Goal: Task Accomplishment & Management: Use online tool/utility

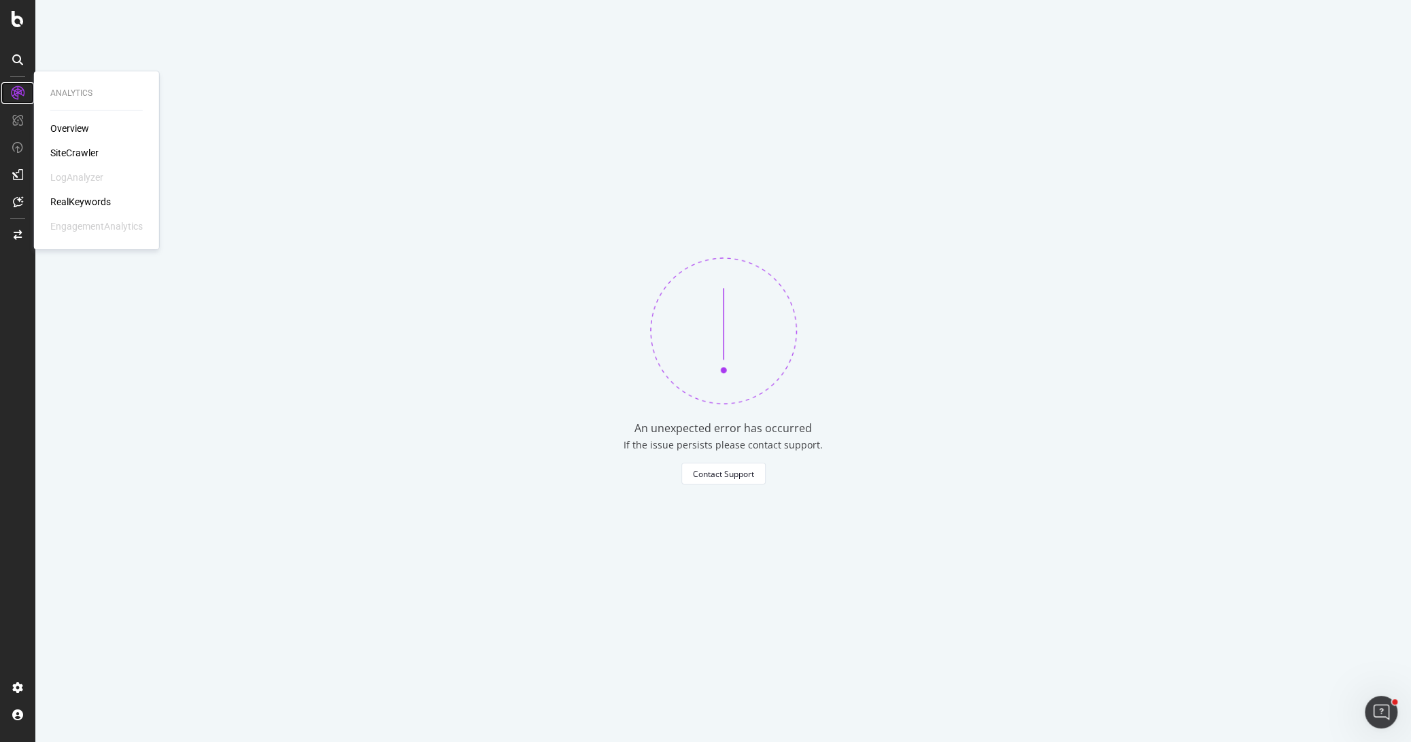
click at [16, 93] on icon at bounding box center [18, 93] width 14 height 14
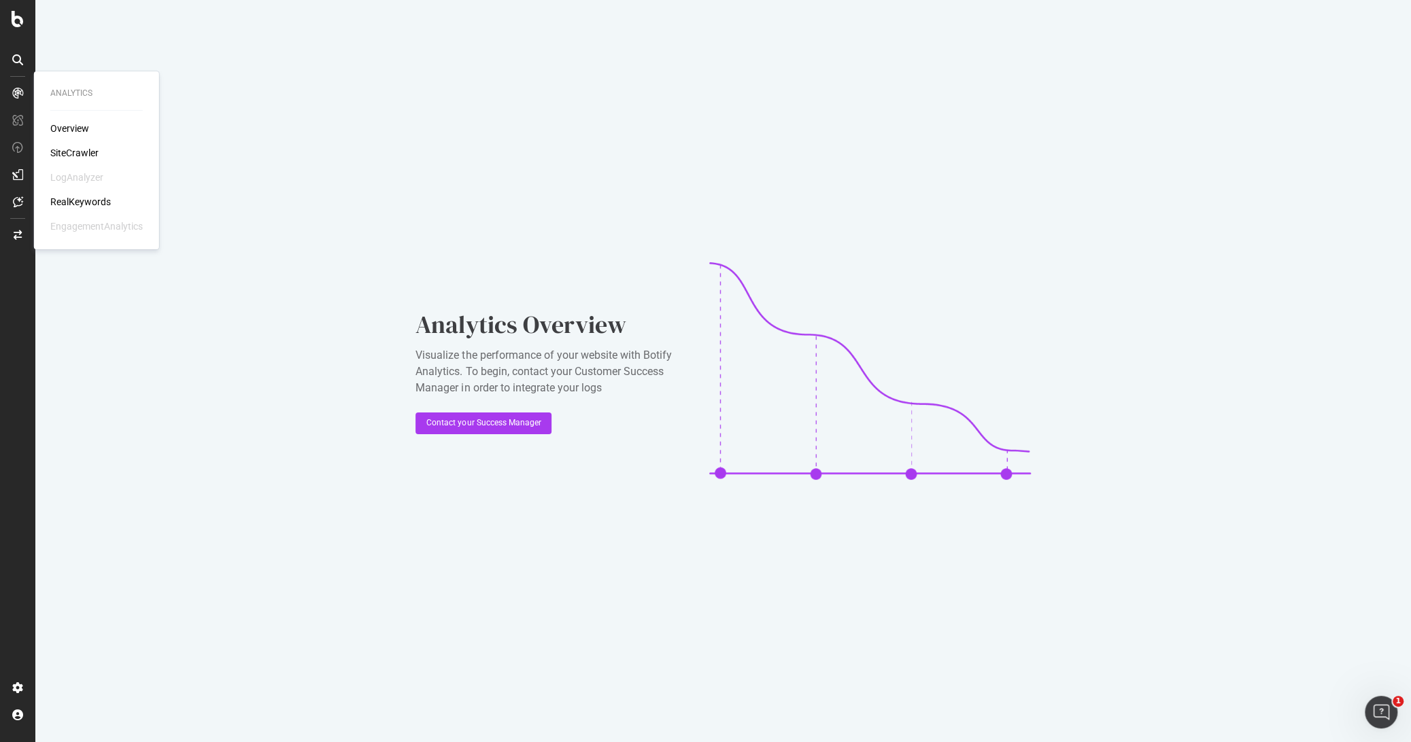
click at [78, 208] on div "Overview SiteCrawler LogAnalyzer RealKeywords EngagementAnalytics" at bounding box center [96, 178] width 92 height 112
click at [78, 202] on div "RealKeywords" at bounding box center [80, 202] width 61 height 14
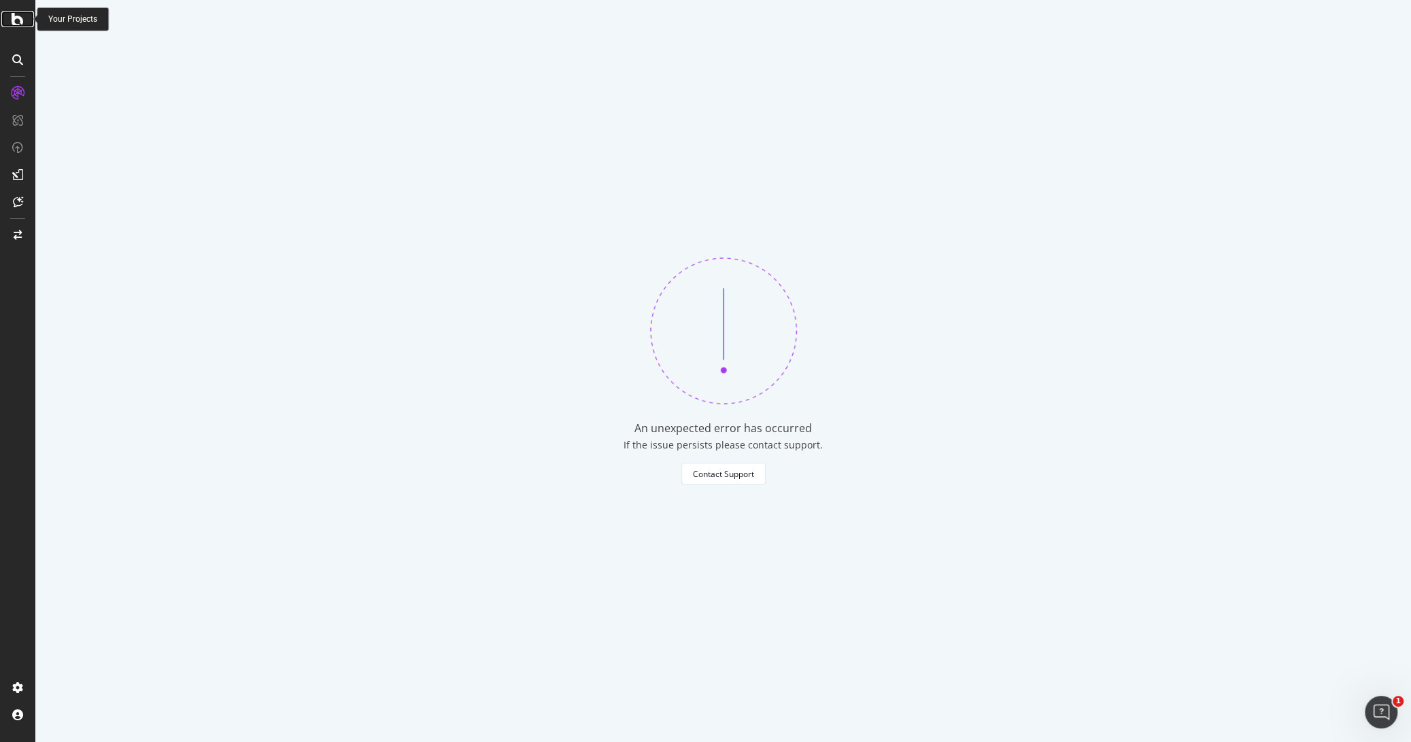
click at [16, 17] on icon at bounding box center [18, 19] width 12 height 16
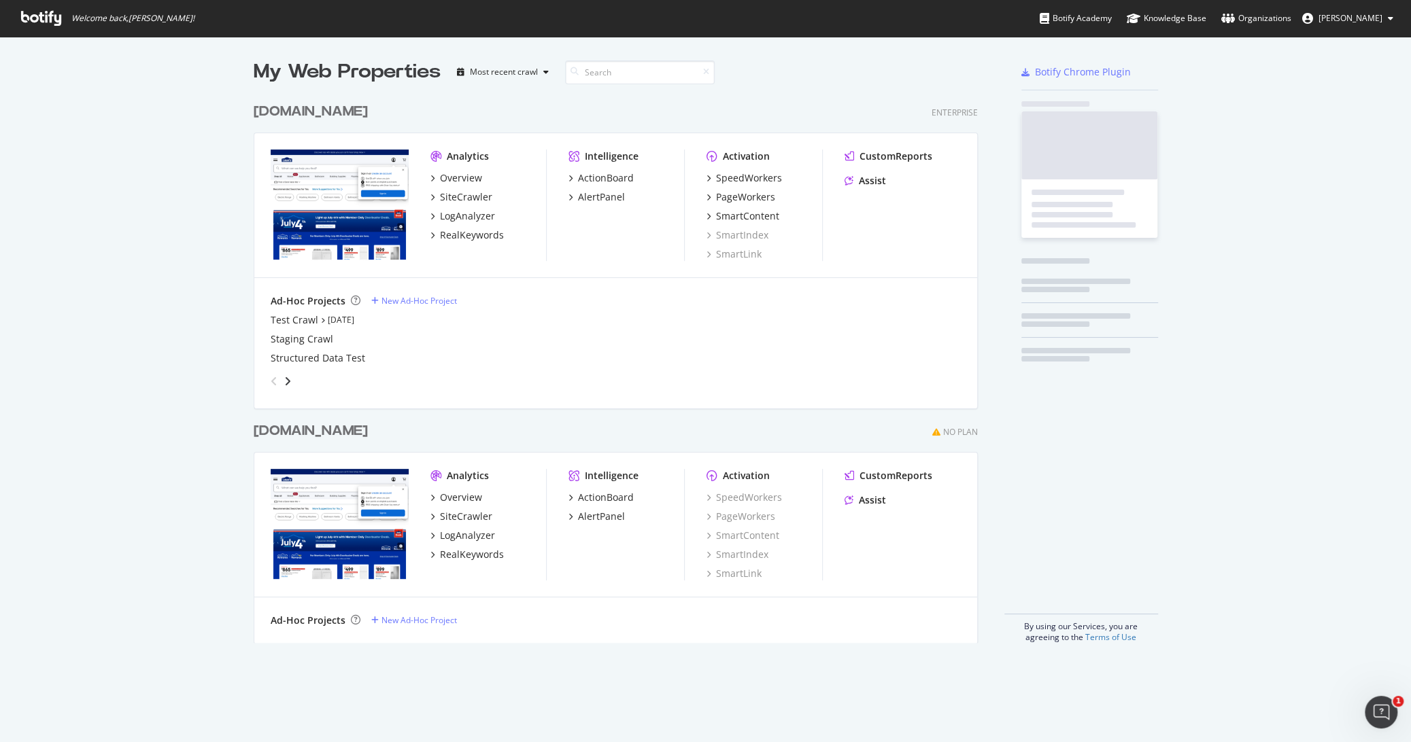
scroll to position [731, 1387]
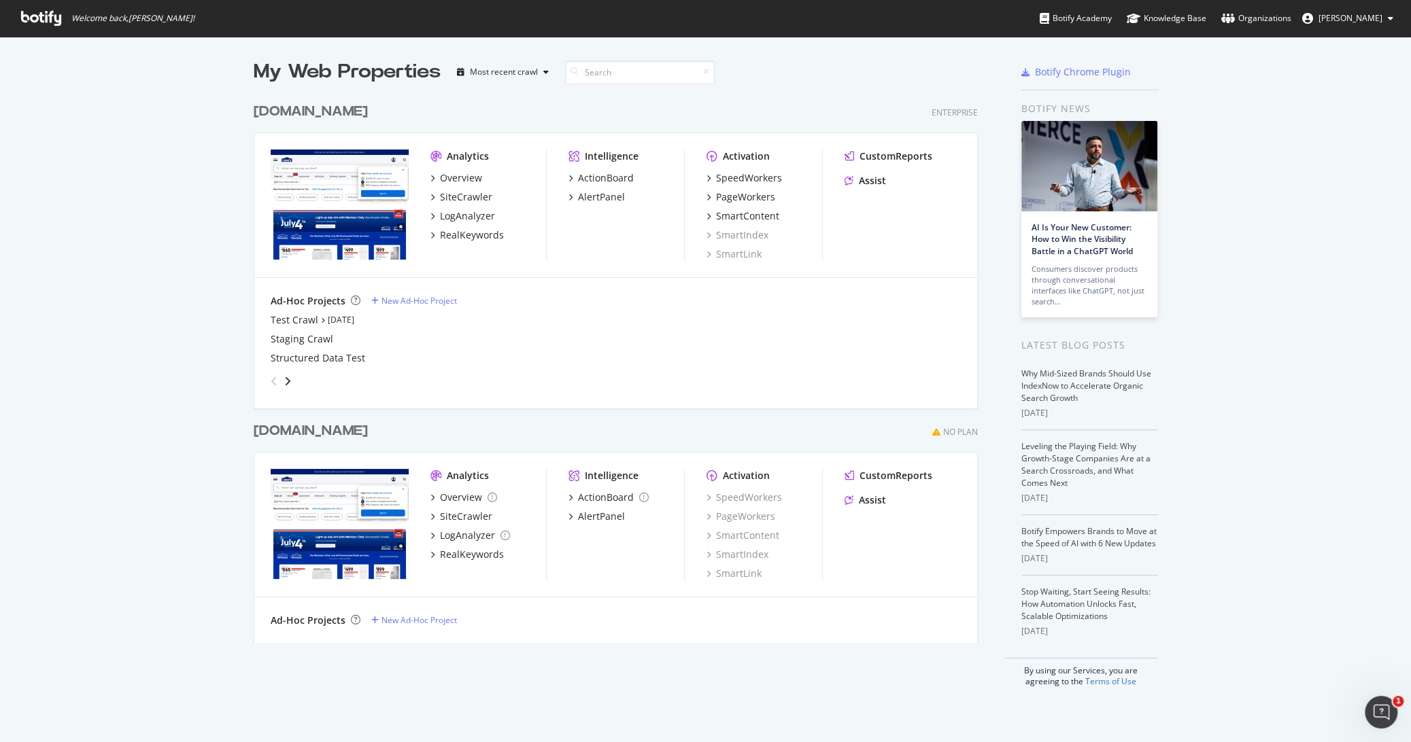
click at [315, 434] on div "[DOMAIN_NAME]" at bounding box center [311, 432] width 114 height 20
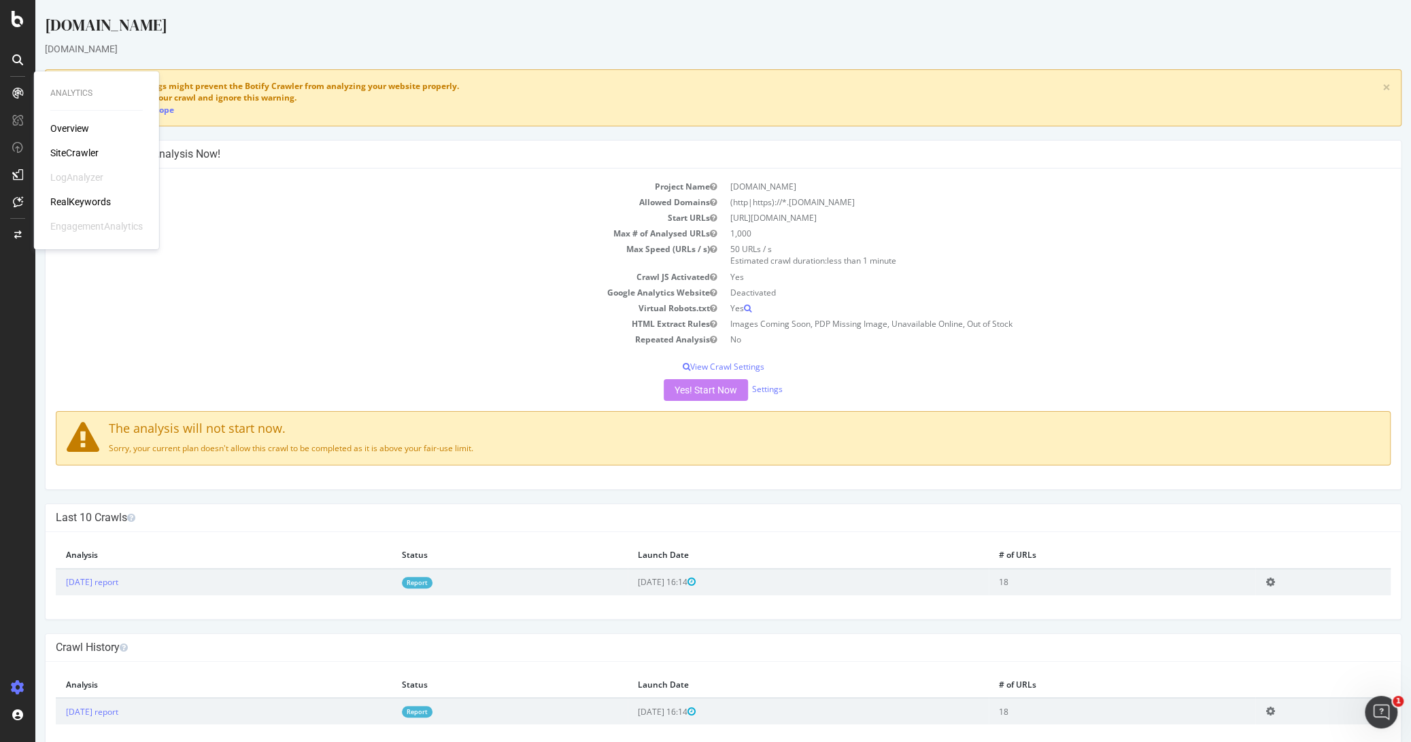
click at [65, 194] on div "Overview SiteCrawler LogAnalyzer RealKeywords EngagementAnalytics" at bounding box center [96, 178] width 92 height 112
click at [65, 200] on div "RealKeywords" at bounding box center [80, 202] width 61 height 14
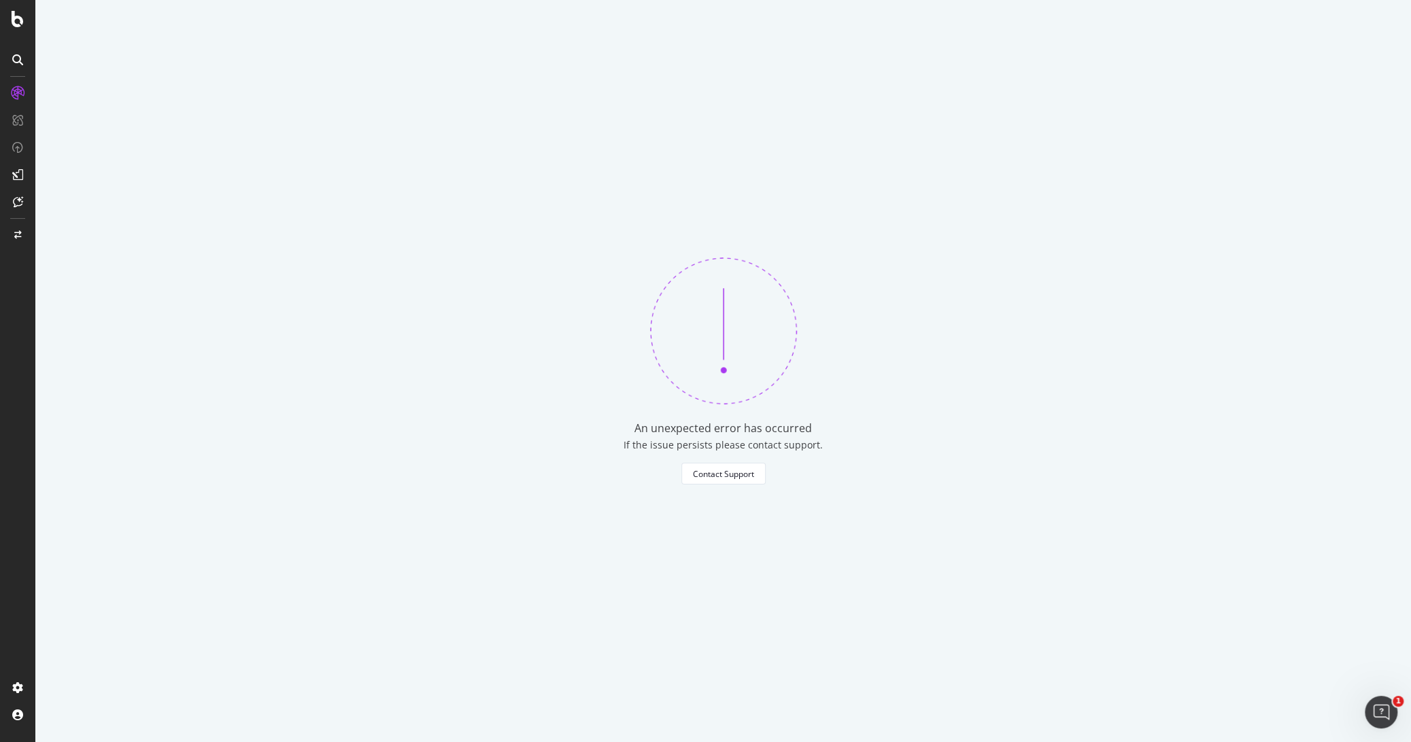
click at [19, 27] on div at bounding box center [17, 371] width 35 height 742
click at [22, 20] on icon at bounding box center [18, 19] width 12 height 16
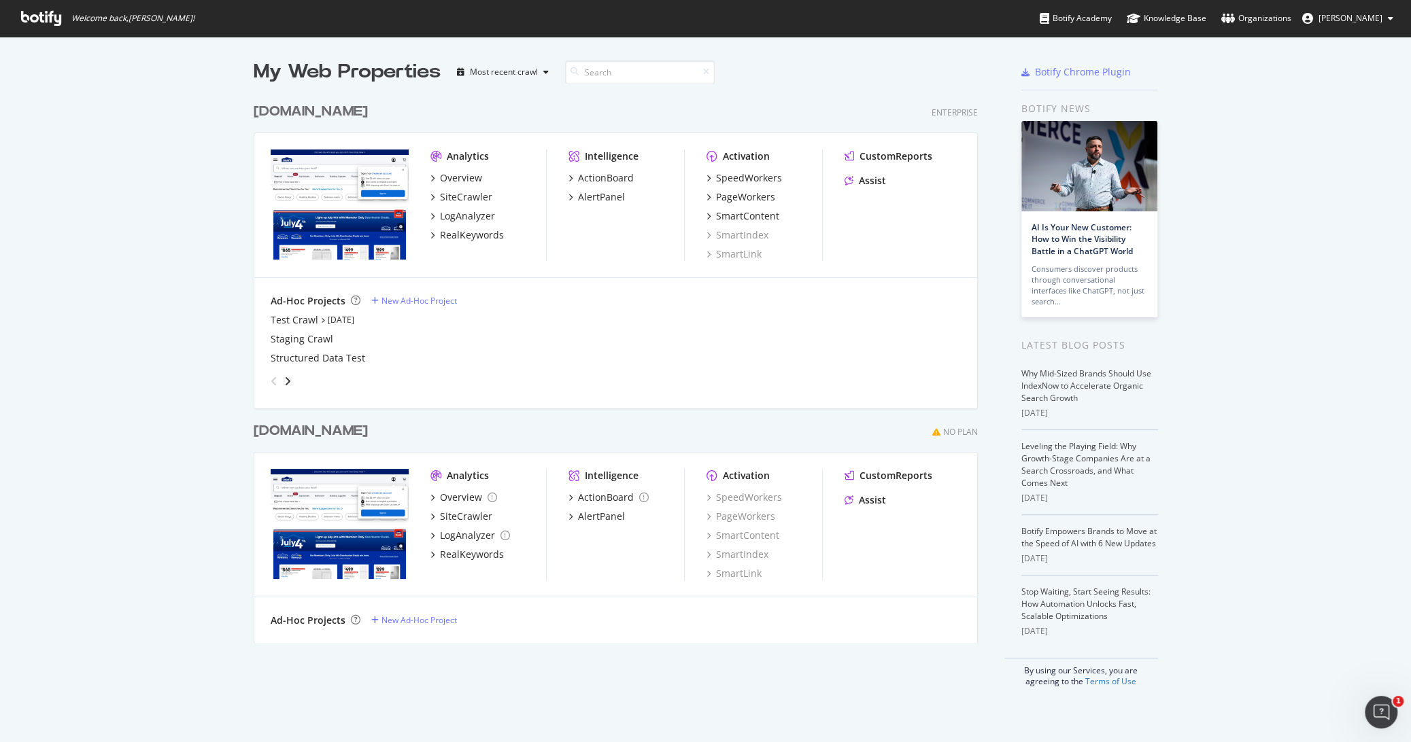
scroll to position [731, 1387]
click at [287, 111] on div "[DOMAIN_NAME]" at bounding box center [311, 112] width 114 height 20
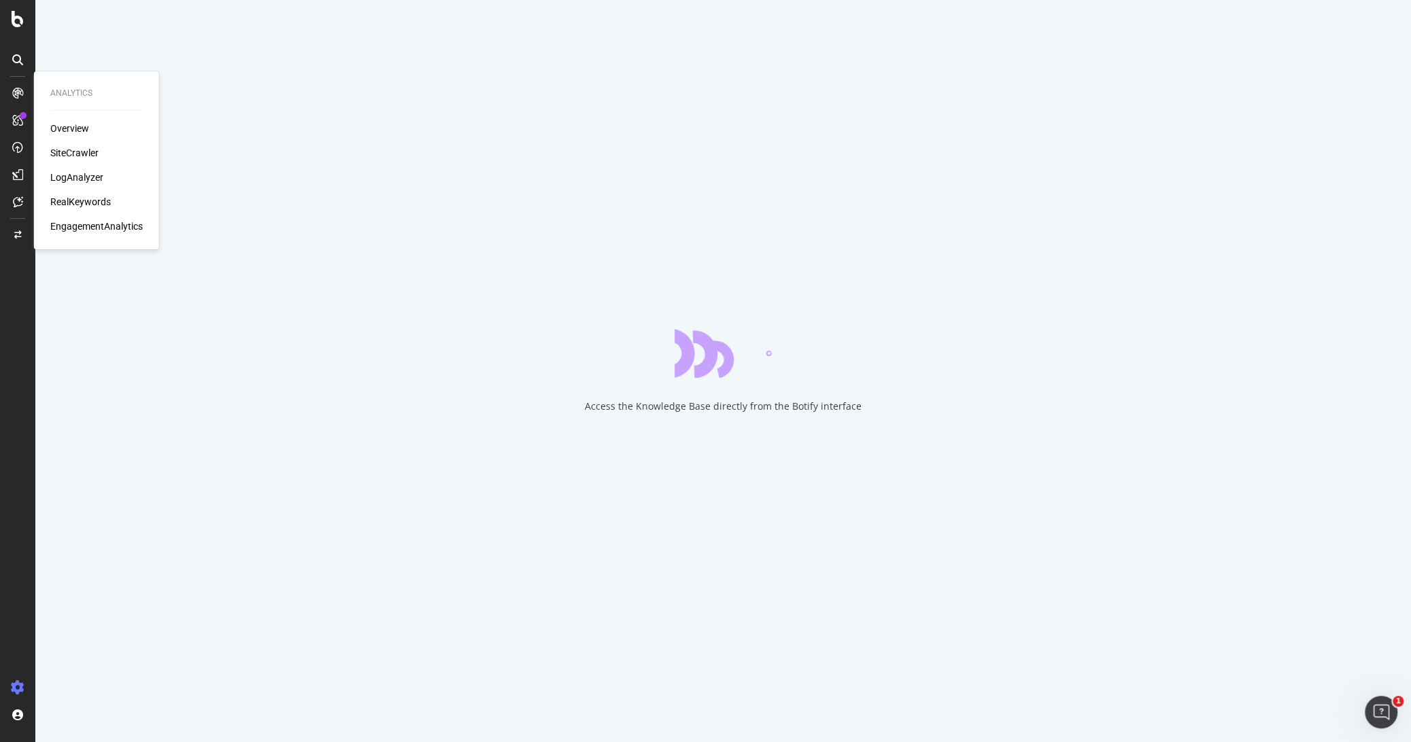
click at [77, 200] on div "RealKeywords" at bounding box center [80, 202] width 61 height 14
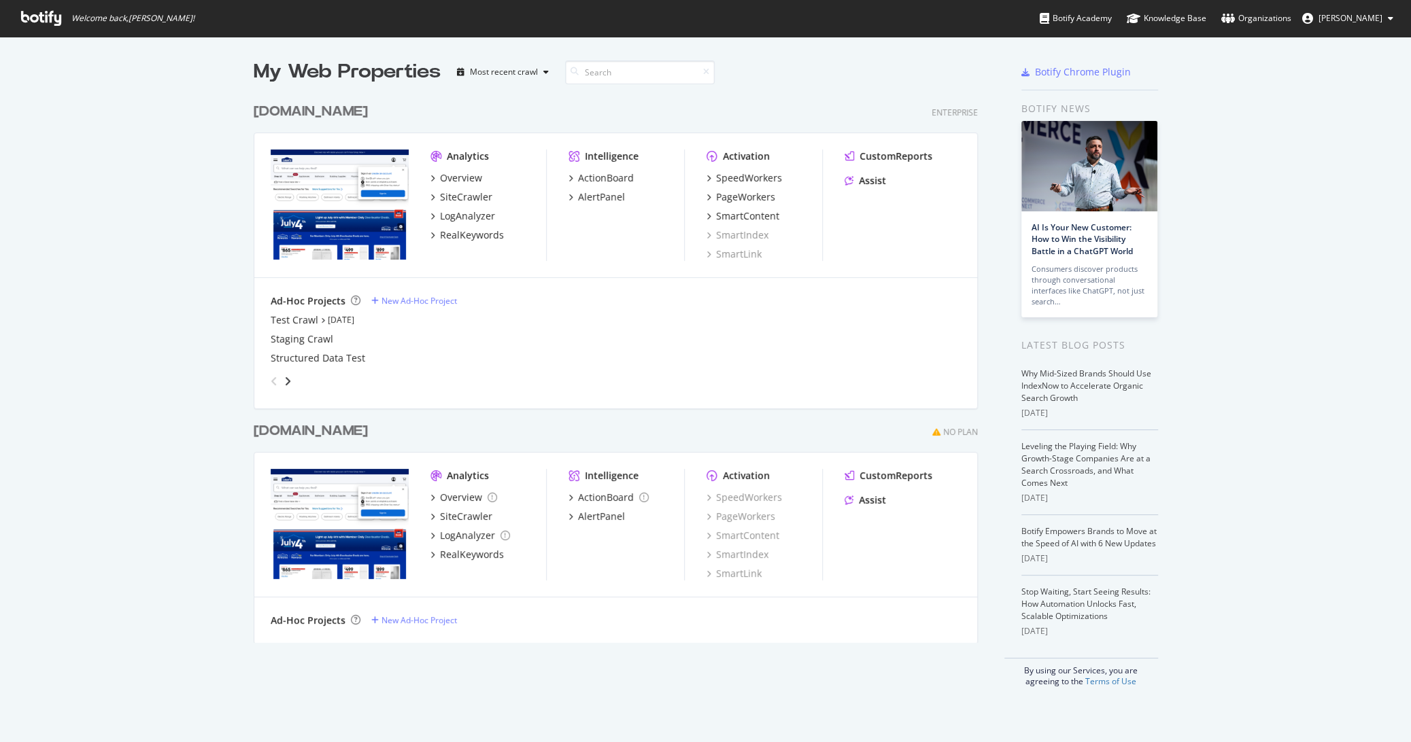
scroll to position [731, 1387]
click at [313, 118] on div "[DOMAIN_NAME]" at bounding box center [311, 112] width 114 height 20
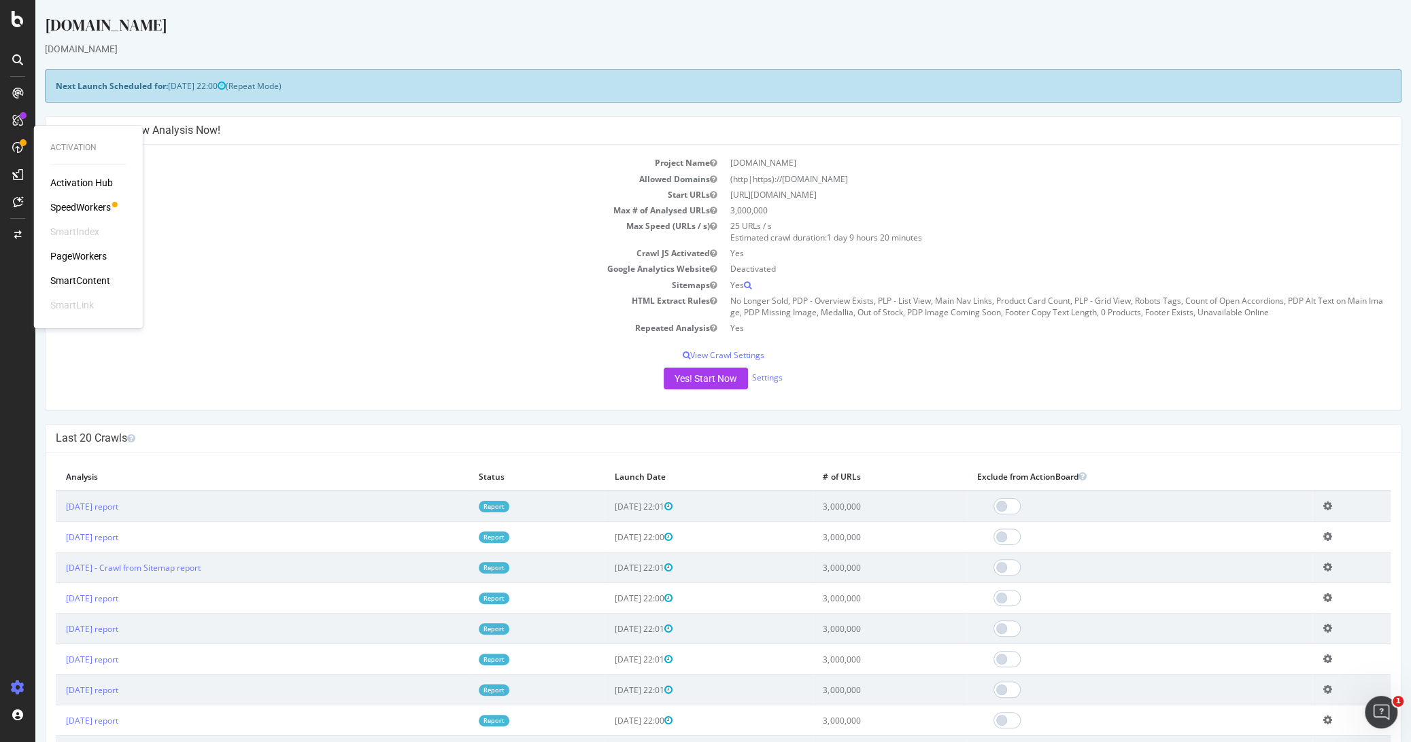
click at [86, 205] on div "SpeedWorkers" at bounding box center [80, 208] width 61 height 14
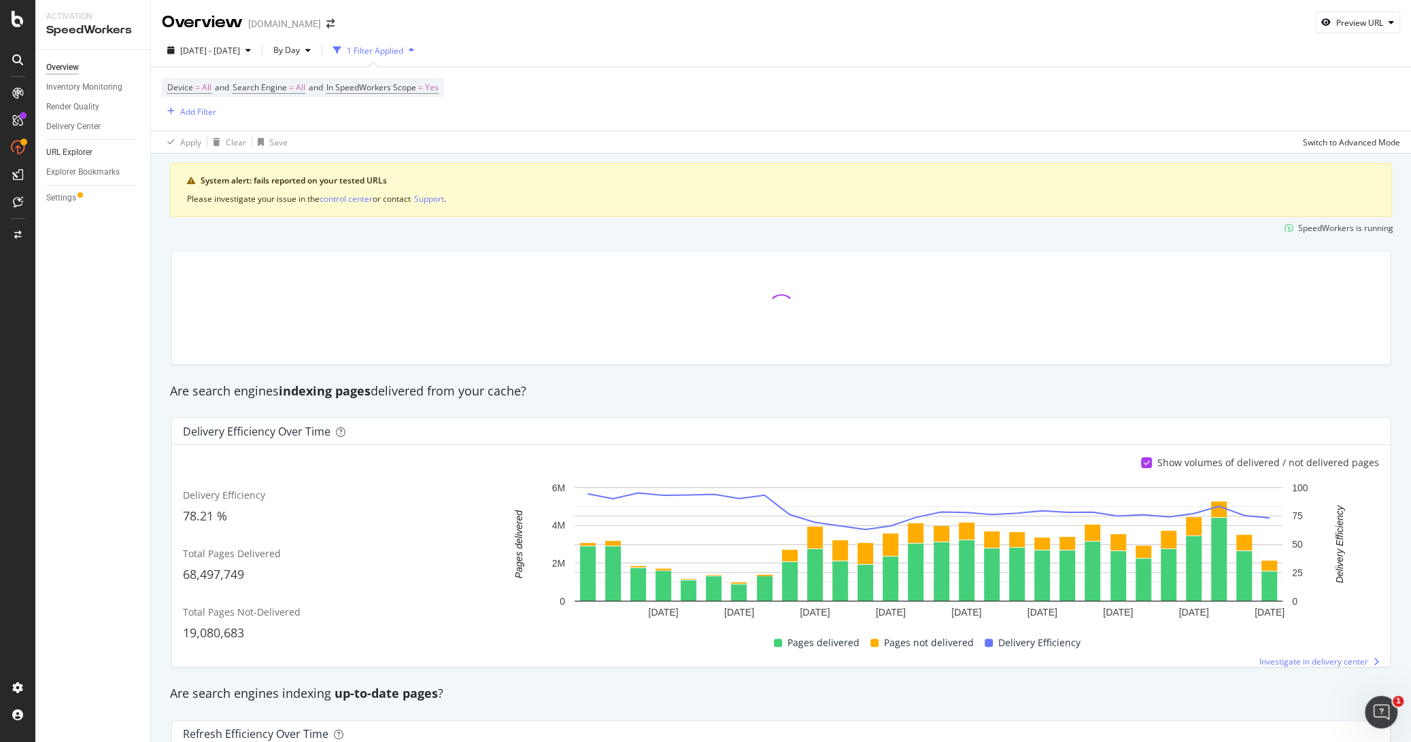
click at [95, 151] on link "URL Explorer" at bounding box center [93, 153] width 95 height 14
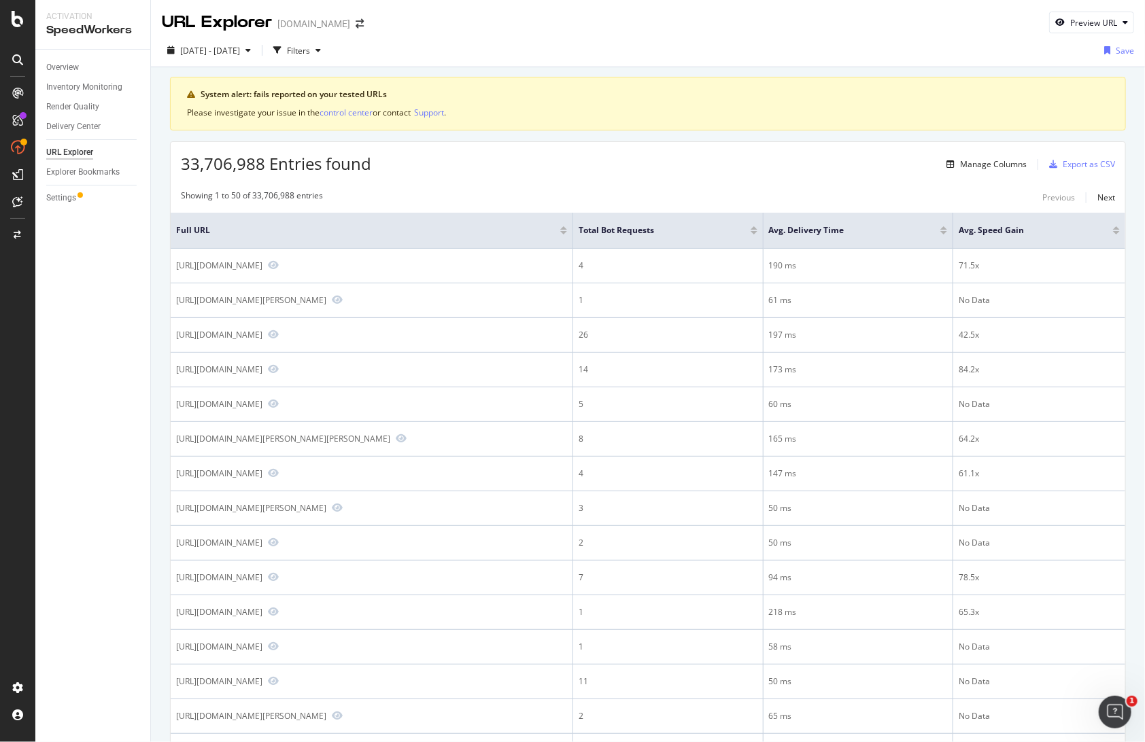
click at [321, 52] on icon "button" at bounding box center [317, 50] width 5 height 8
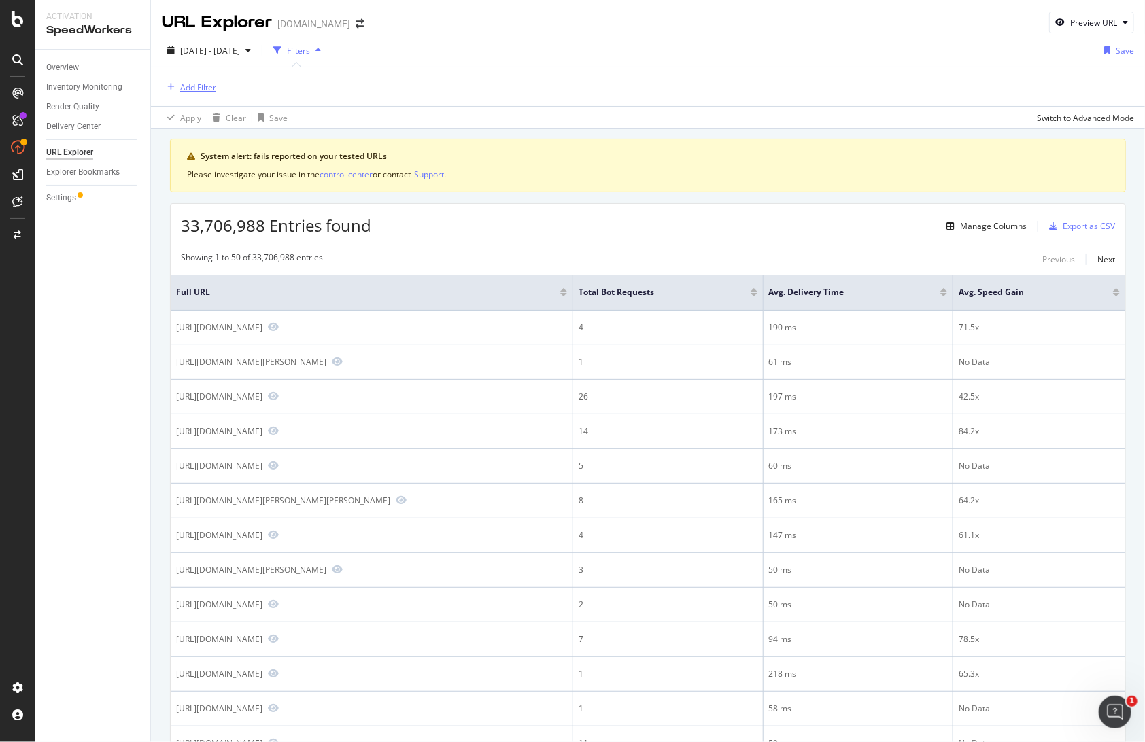
click at [206, 87] on div "Add Filter" at bounding box center [198, 88] width 36 height 12
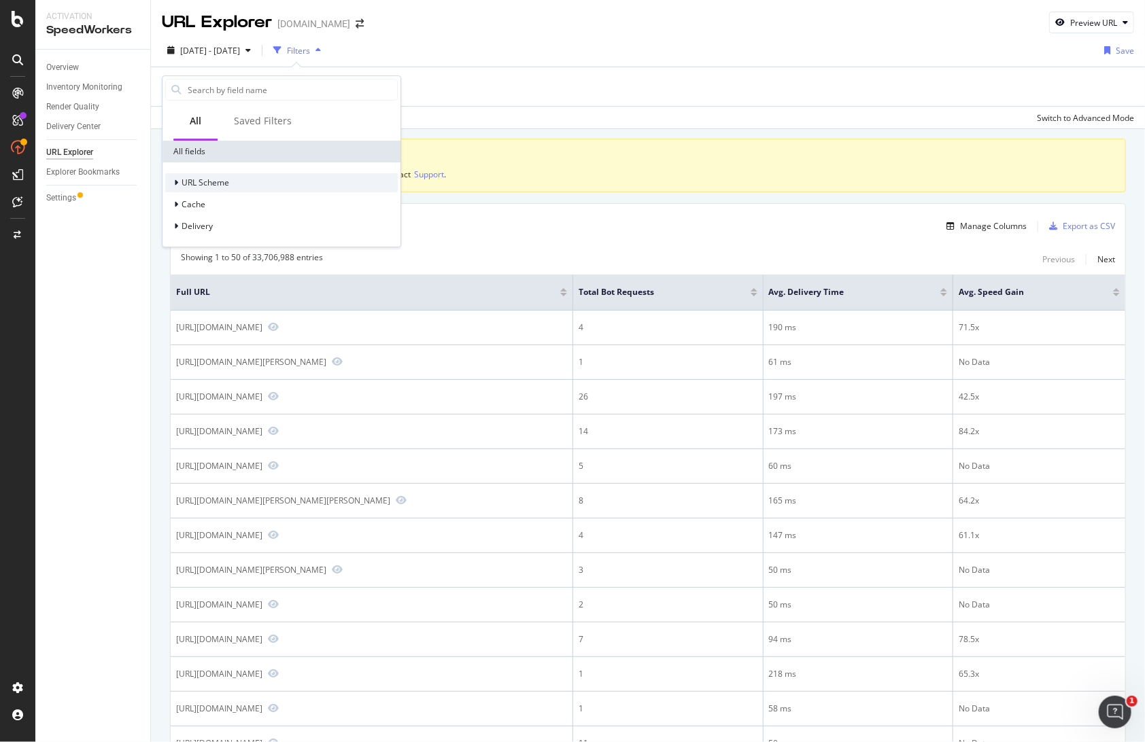
click at [201, 182] on span "URL Scheme" at bounding box center [206, 183] width 48 height 12
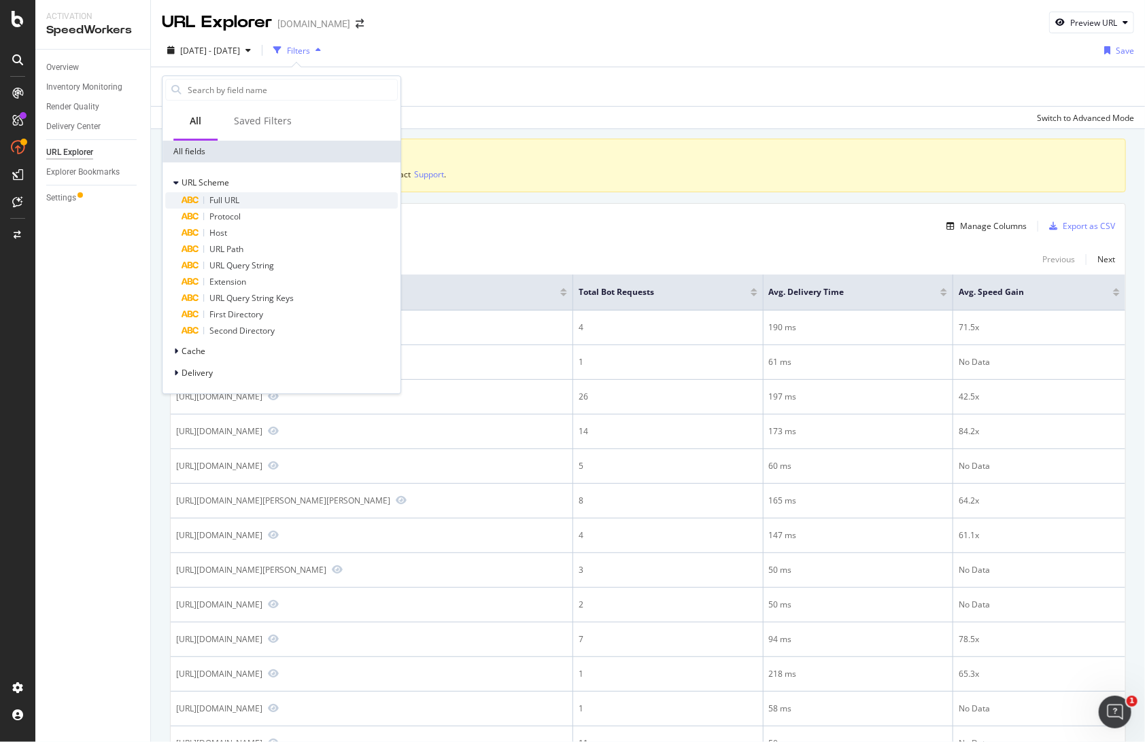
click at [207, 203] on div "Full URL" at bounding box center [290, 200] width 216 height 16
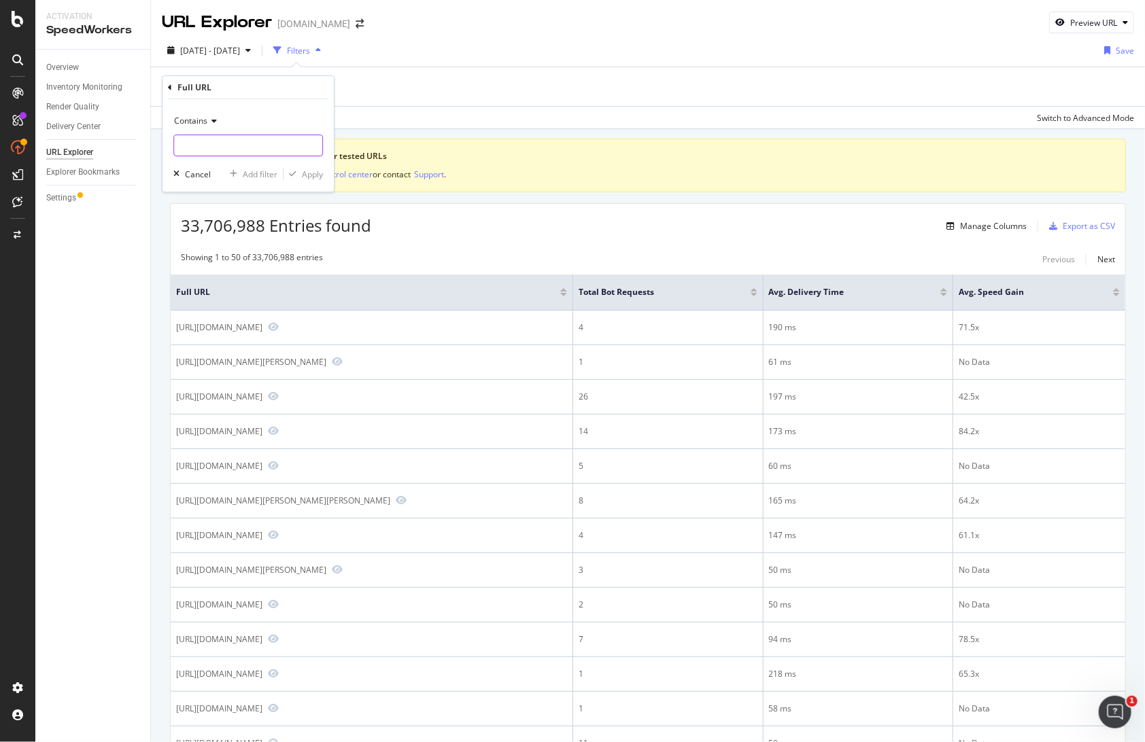
click at [233, 143] on input "text" at bounding box center [248, 146] width 148 height 22
type input "search"
click at [317, 173] on div "Apply" at bounding box center [312, 175] width 21 height 12
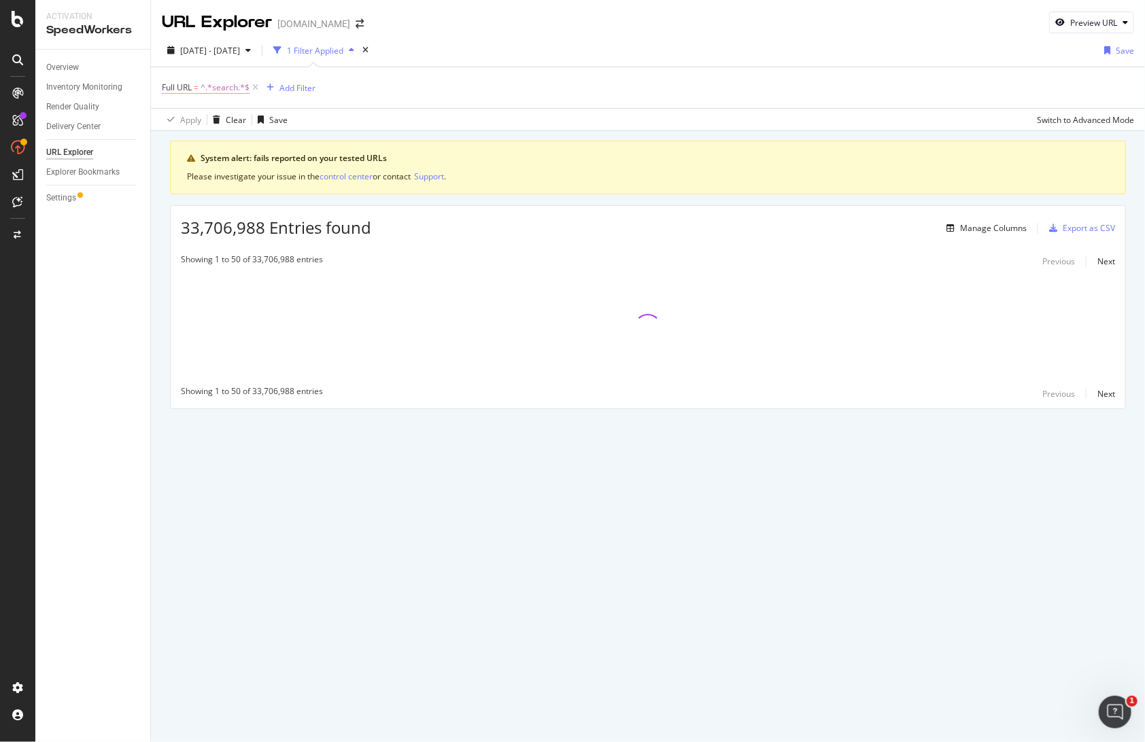
click at [223, 91] on span "^.*search.*$" at bounding box center [225, 87] width 49 height 19
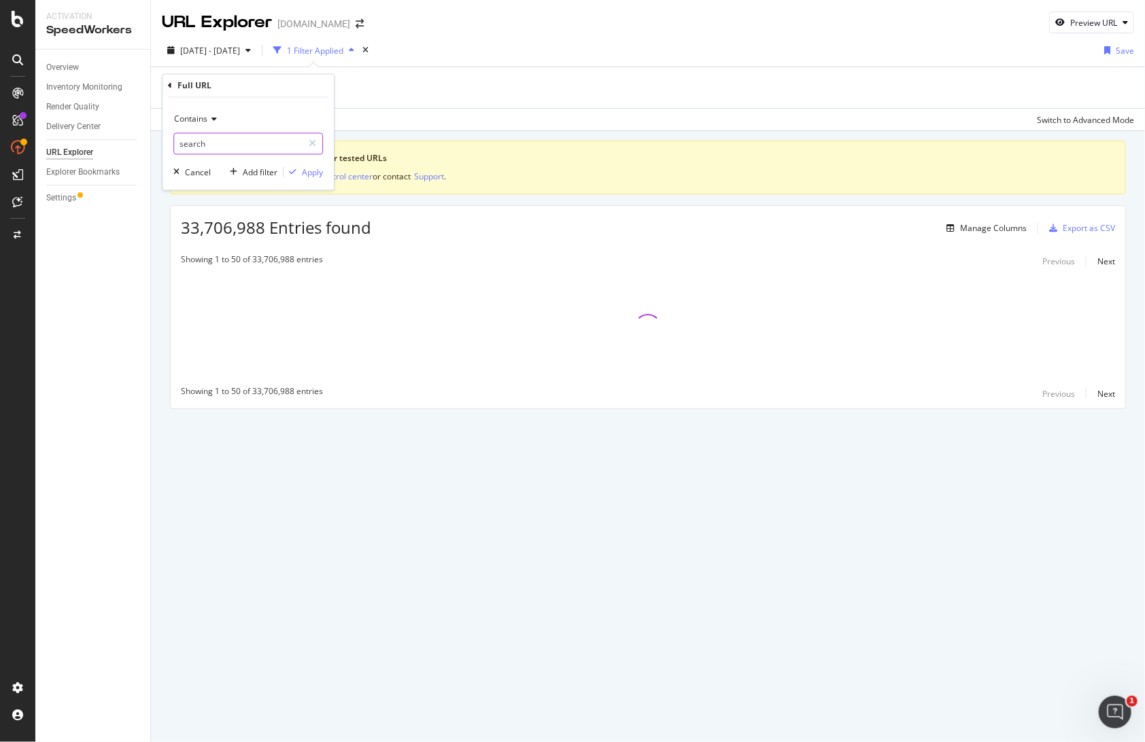
drag, startPoint x: 254, startPoint y: 143, endPoint x: 265, endPoint y: 143, distance: 10.9
click at [255, 143] on input "search" at bounding box center [238, 144] width 129 height 22
type input "/search"
click at [304, 171] on div "Apply" at bounding box center [312, 173] width 21 height 12
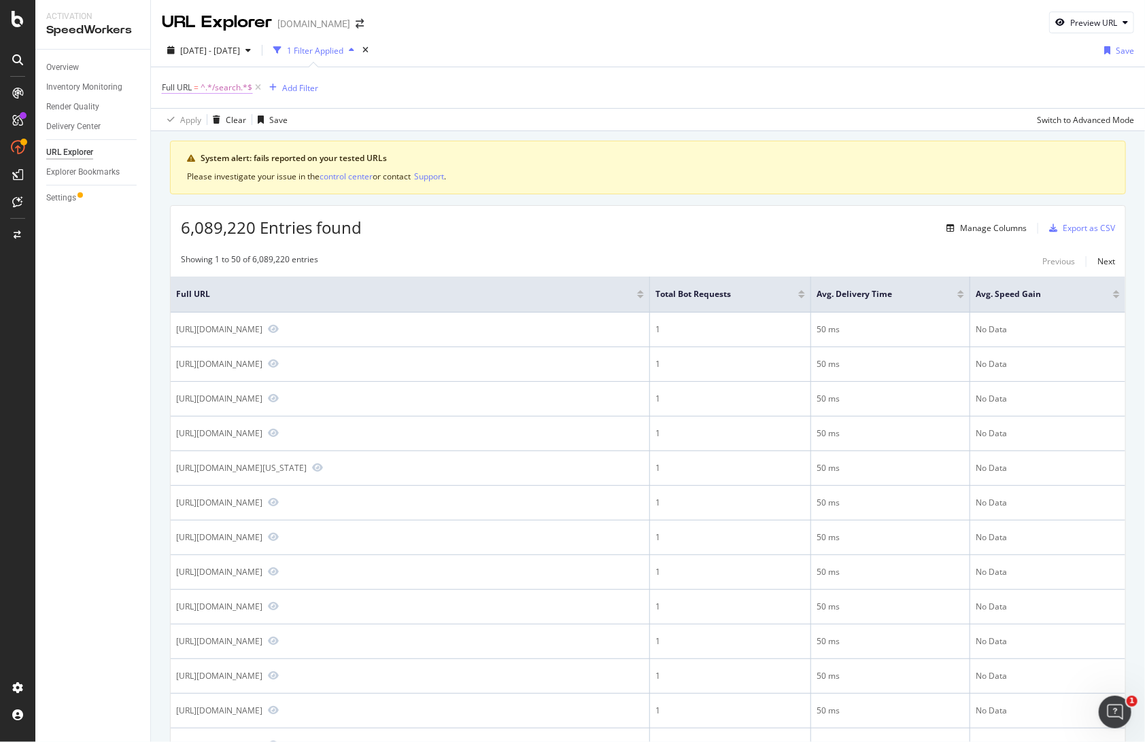
click at [227, 84] on span "^.*/search.*$" at bounding box center [227, 87] width 52 height 19
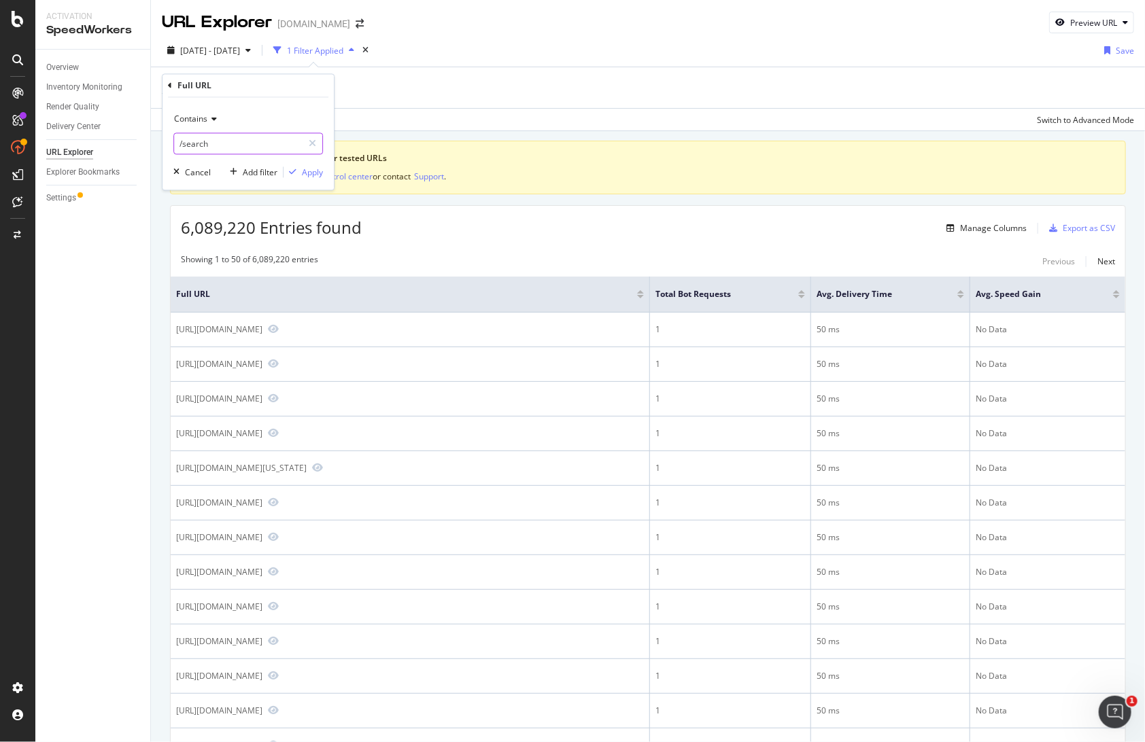
click at [224, 150] on input "/search" at bounding box center [238, 144] width 129 height 22
click at [445, 97] on div "Full URL = ^.*/search.*$ Add Filter" at bounding box center [648, 87] width 972 height 41
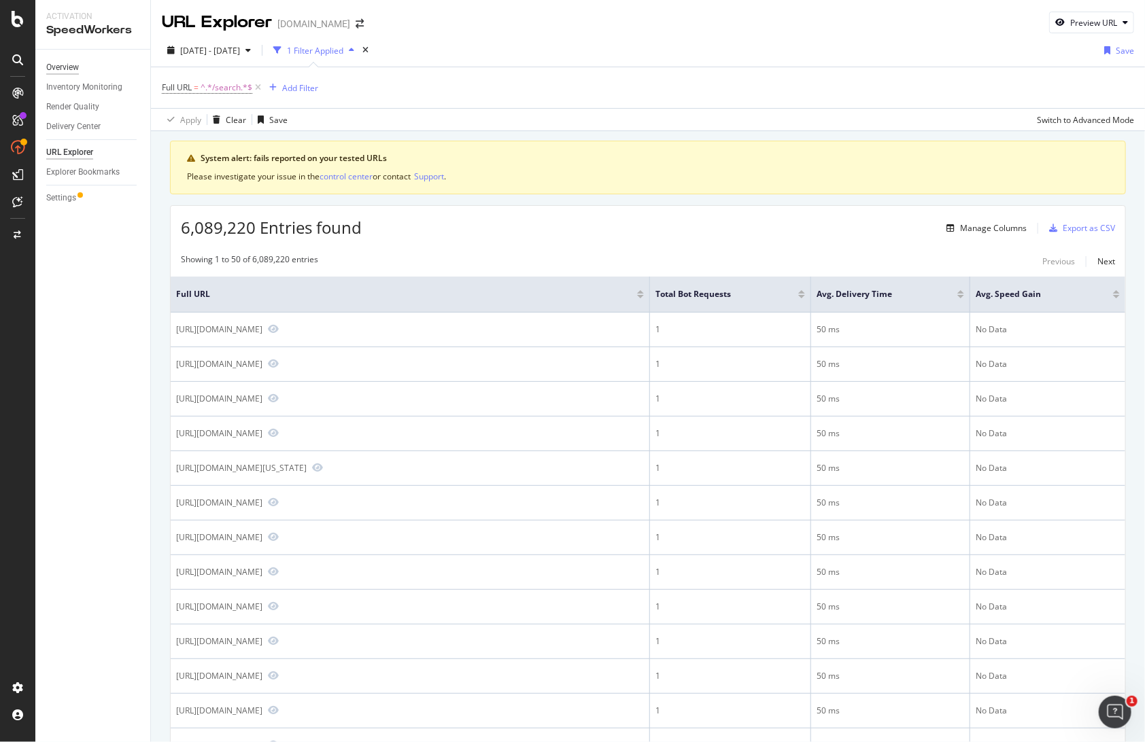
click at [60, 62] on div "Overview" at bounding box center [62, 68] width 33 height 14
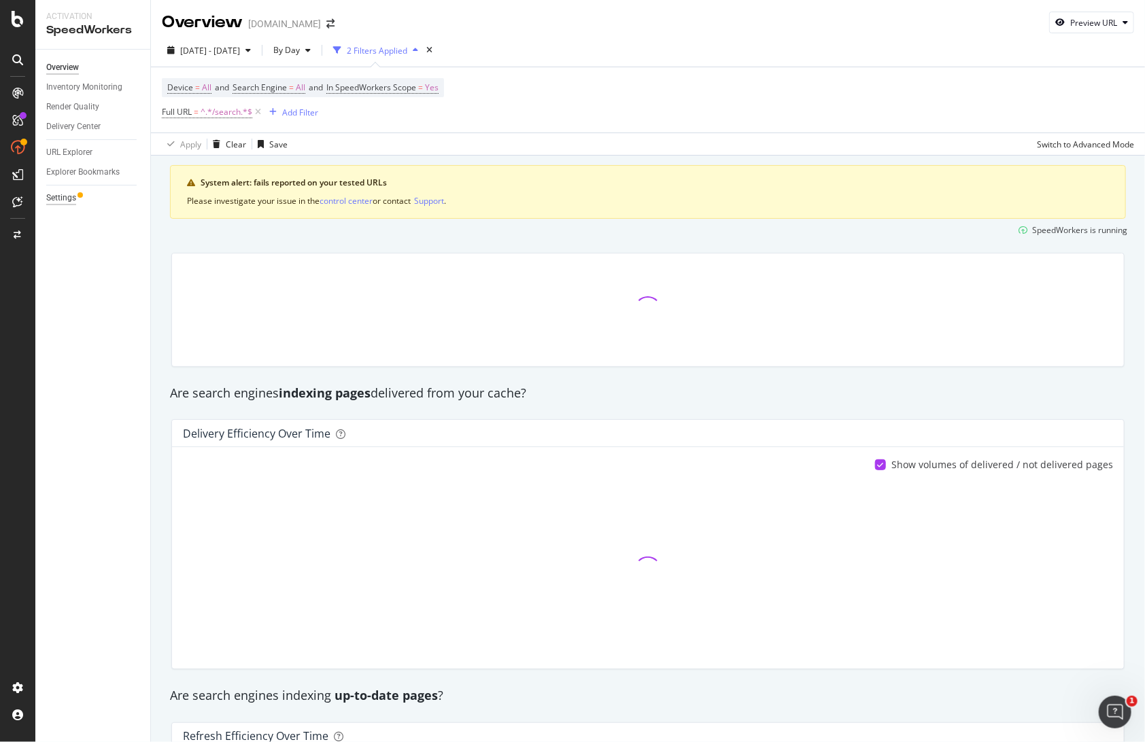
click at [56, 199] on div "Settings" at bounding box center [61, 198] width 30 height 14
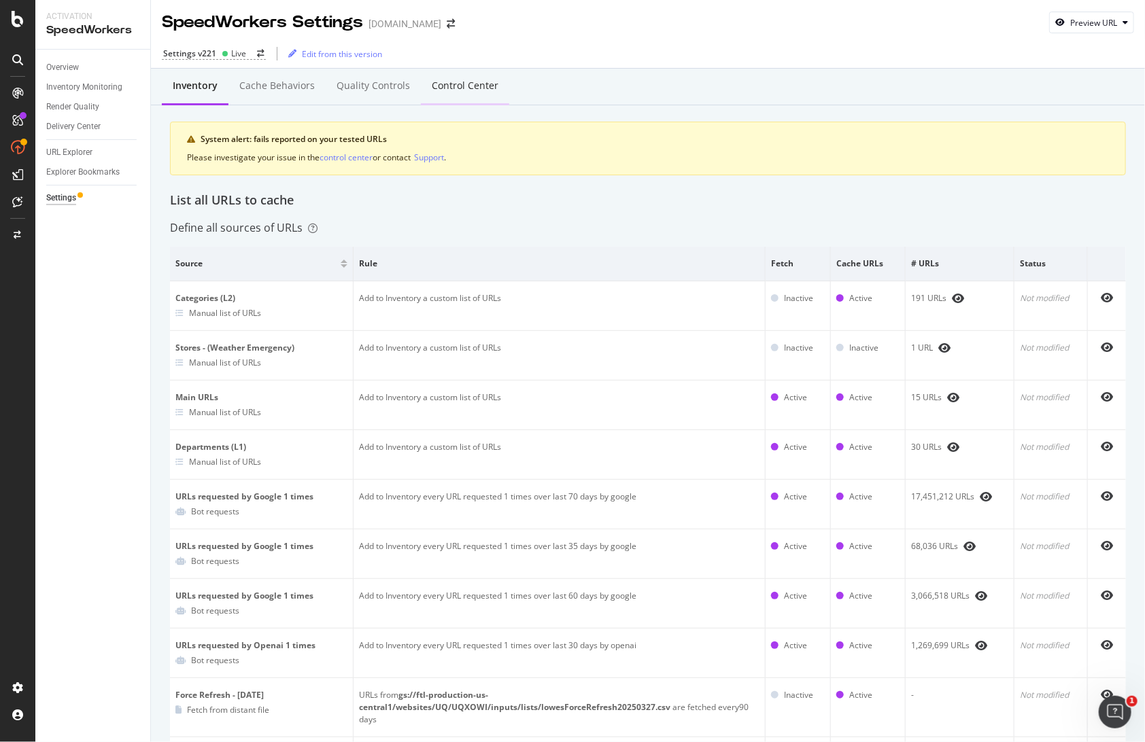
click at [441, 88] on div "Control Center" at bounding box center [465, 86] width 67 height 14
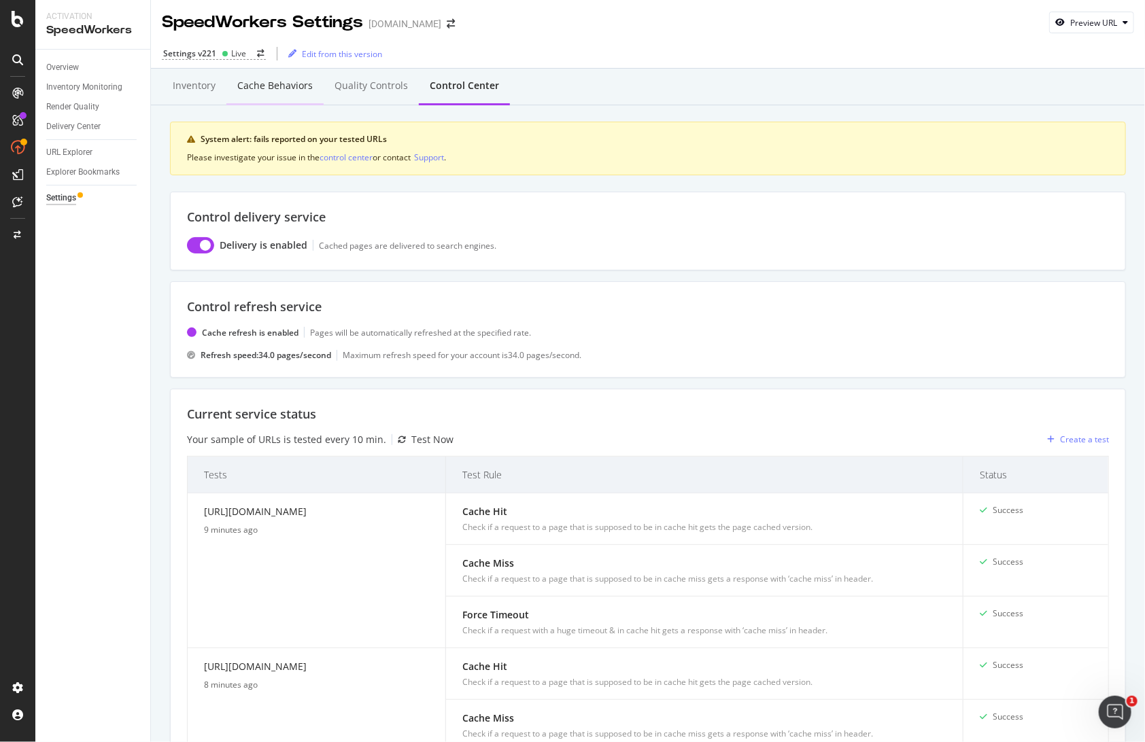
click at [262, 81] on div "Cache behaviors" at bounding box center [274, 86] width 75 height 14
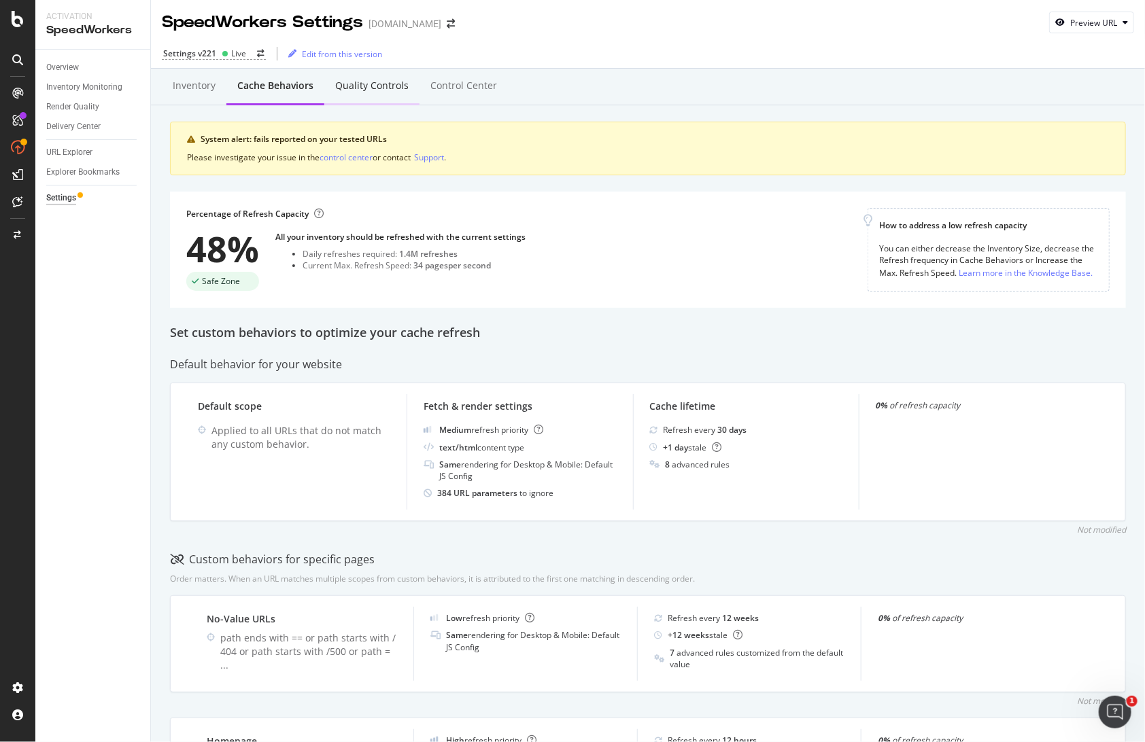
click at [375, 88] on div "Quality Controls" at bounding box center [371, 86] width 73 height 14
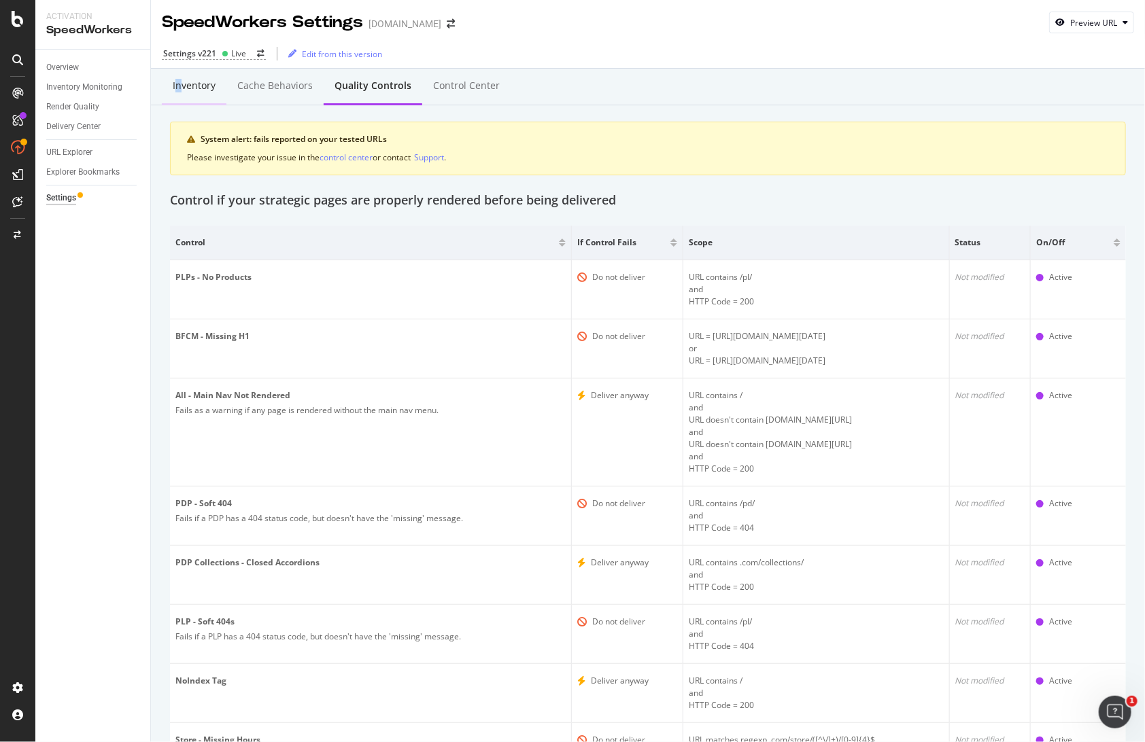
click at [177, 90] on div "Inventory" at bounding box center [194, 86] width 43 height 14
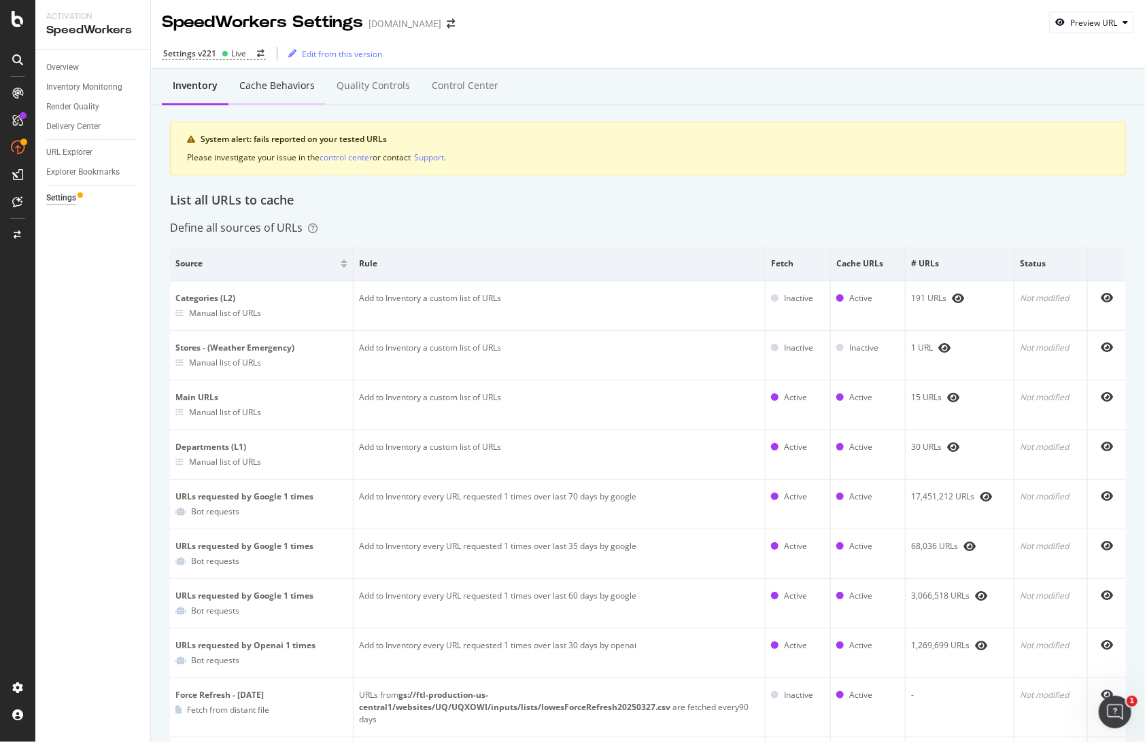
click at [279, 86] on div "Cache behaviors" at bounding box center [276, 86] width 75 height 14
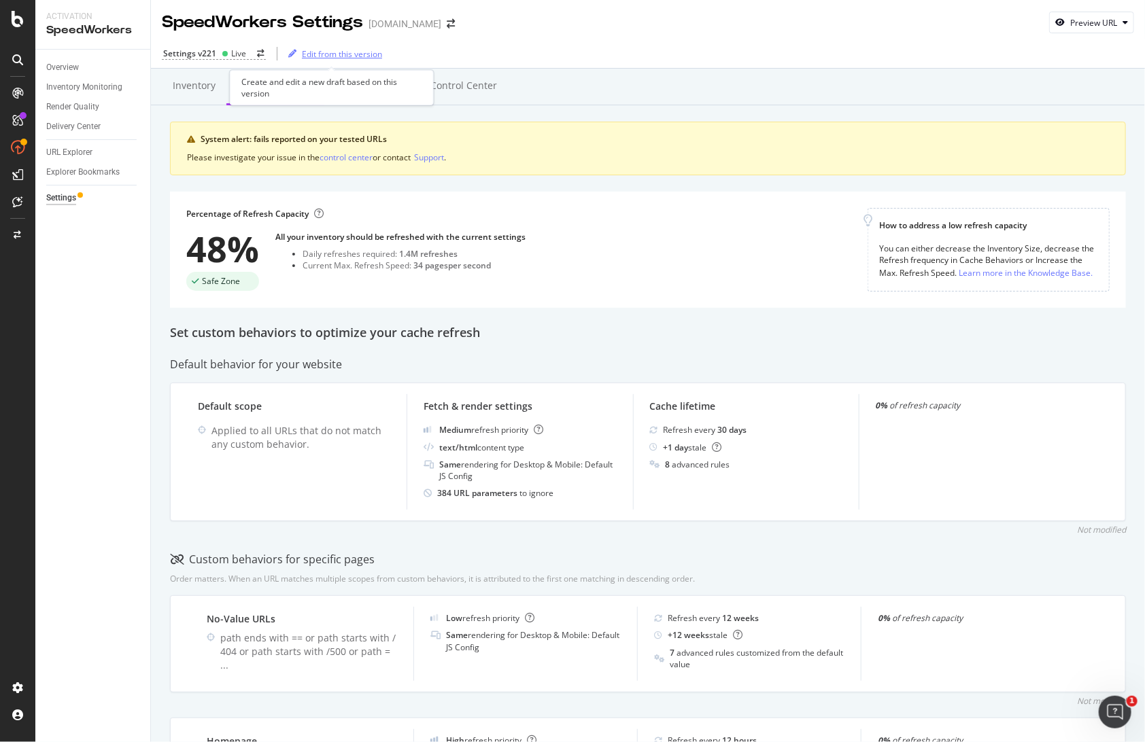
click at [328, 52] on div "Edit from this version" at bounding box center [342, 54] width 80 height 12
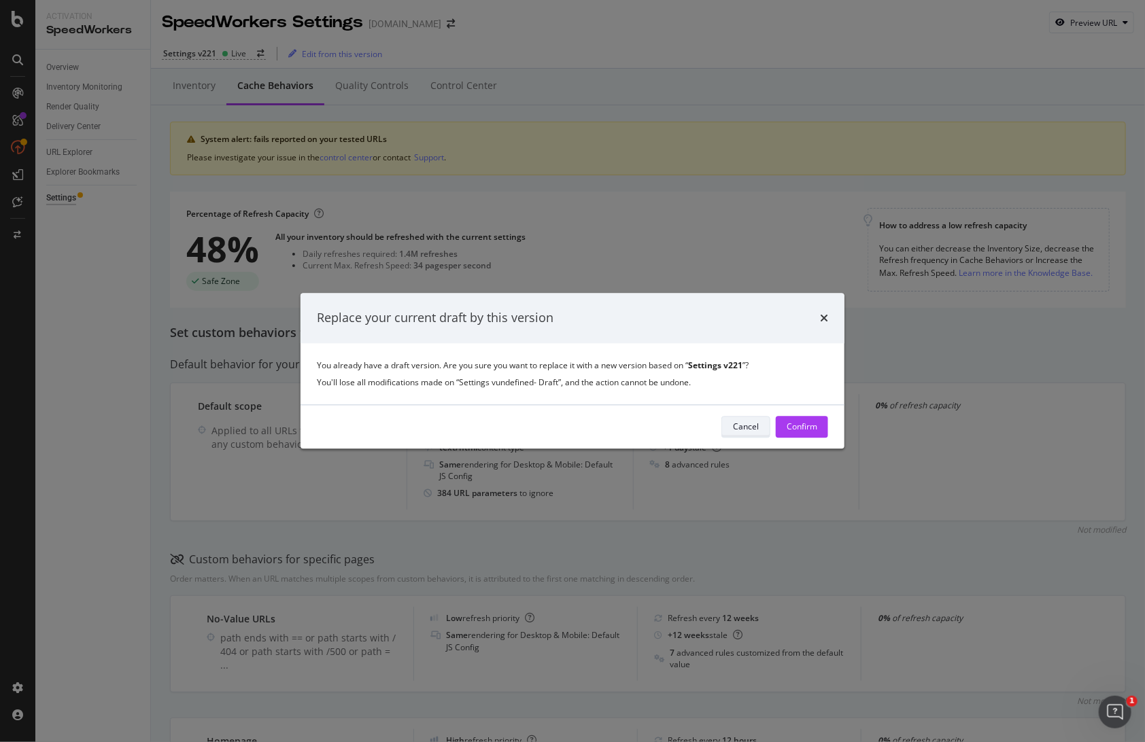
click at [740, 424] on div "Cancel" at bounding box center [746, 428] width 26 height 12
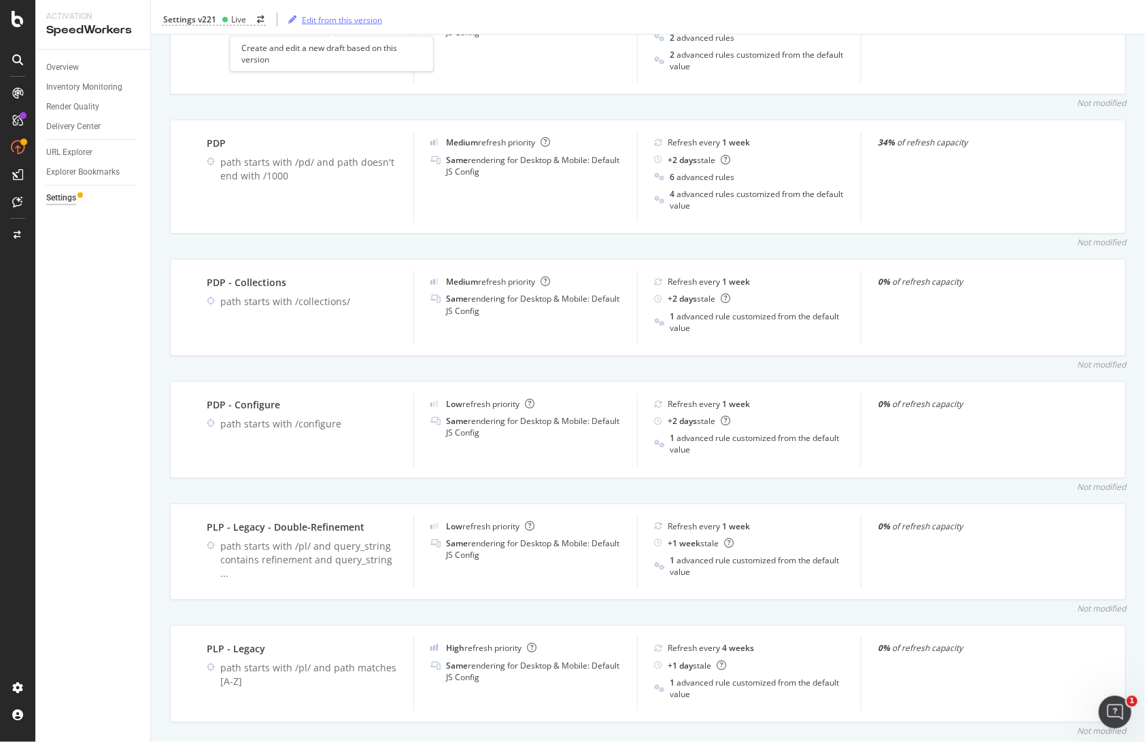
scroll to position [783, 0]
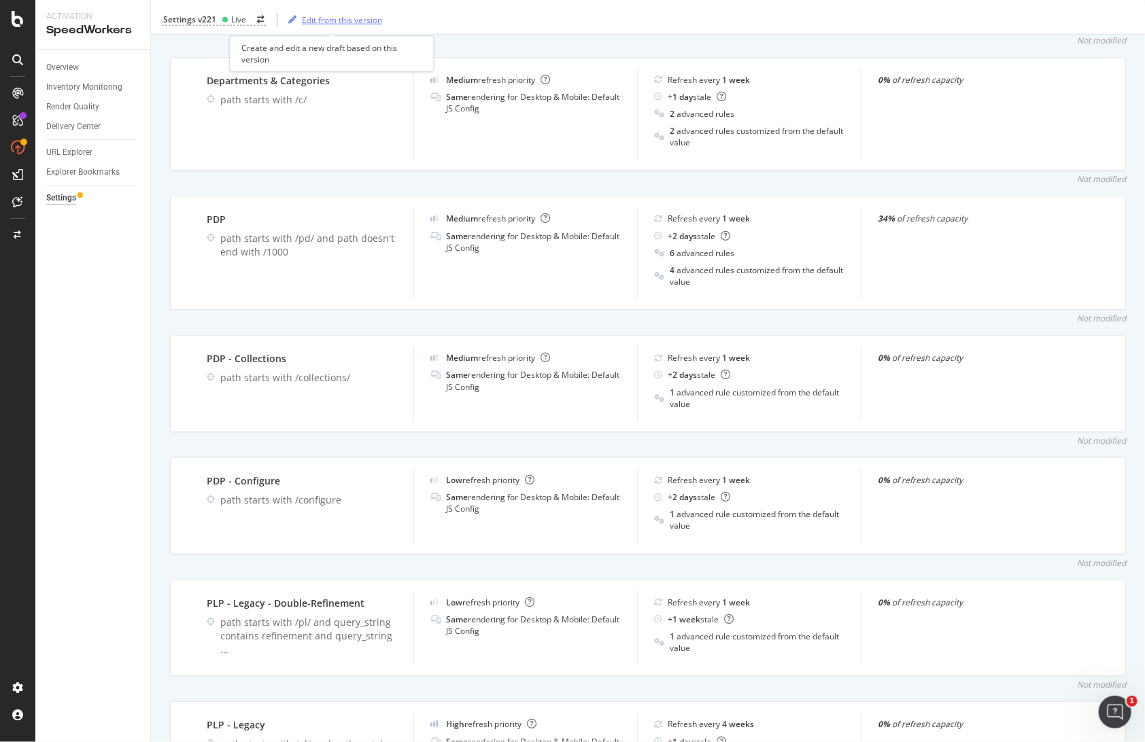
click at [333, 20] on div "Edit from this version" at bounding box center [342, 20] width 80 height 12
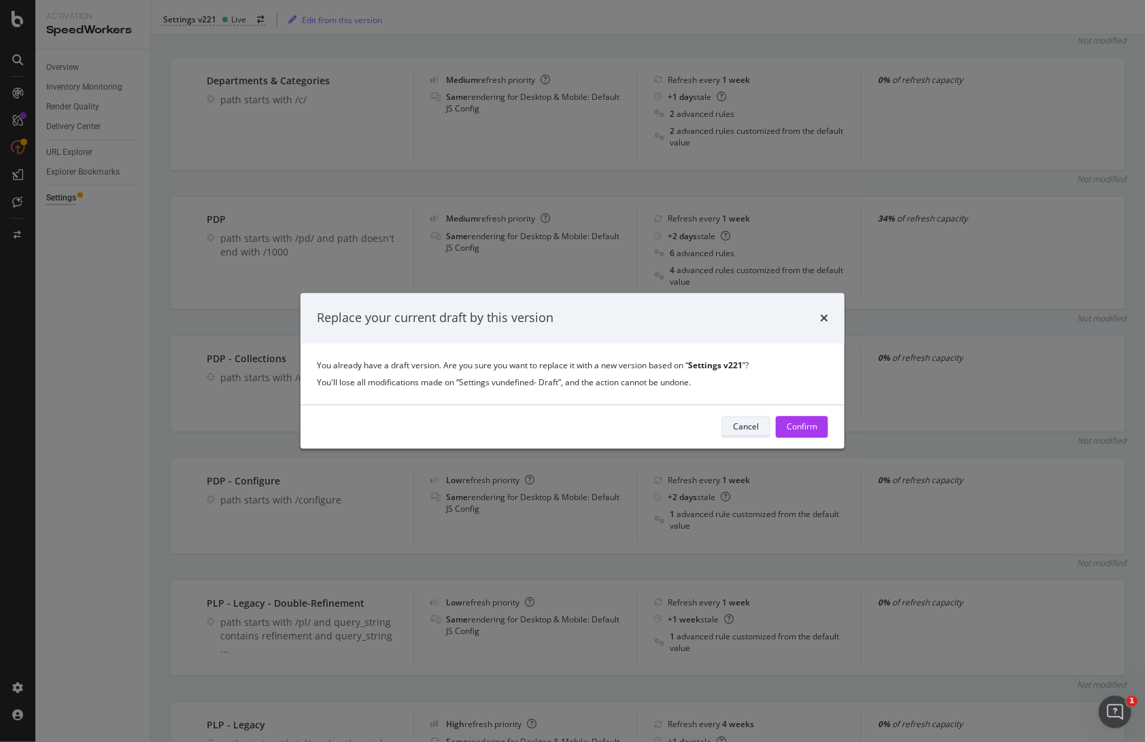
click at [745, 427] on div "Cancel" at bounding box center [746, 428] width 26 height 12
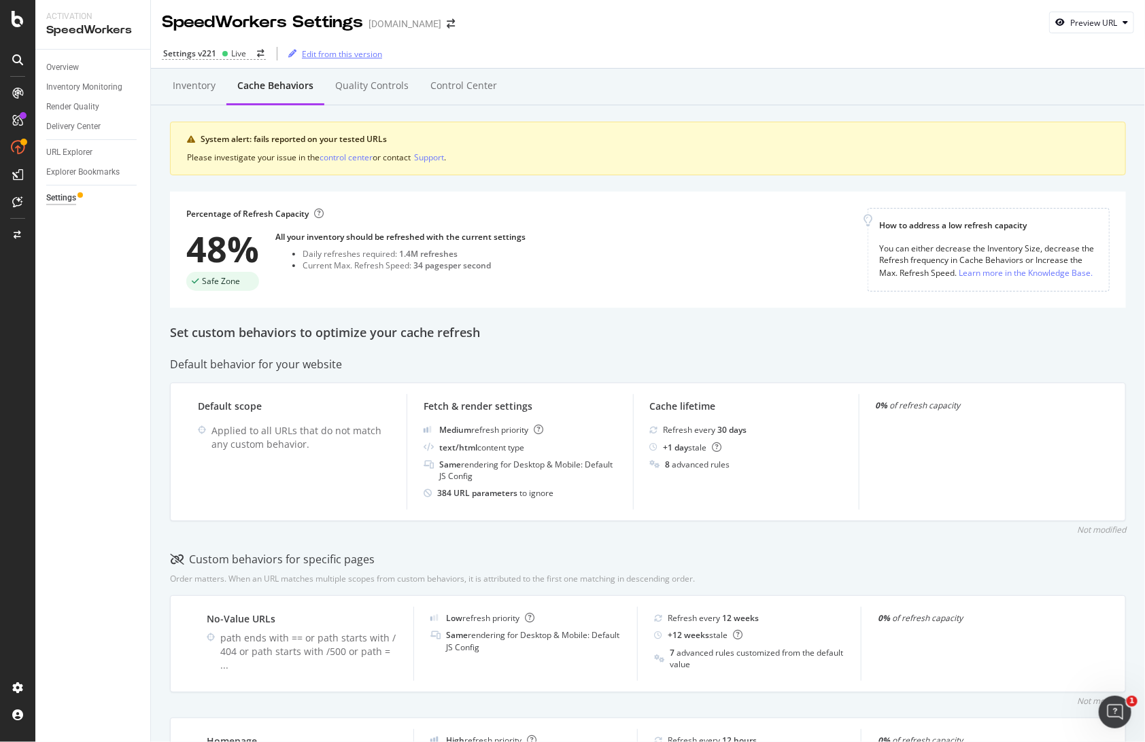
scroll to position [0, 0]
click at [1116, 709] on icon "Open Intercom Messenger" at bounding box center [1115, 712] width 22 height 22
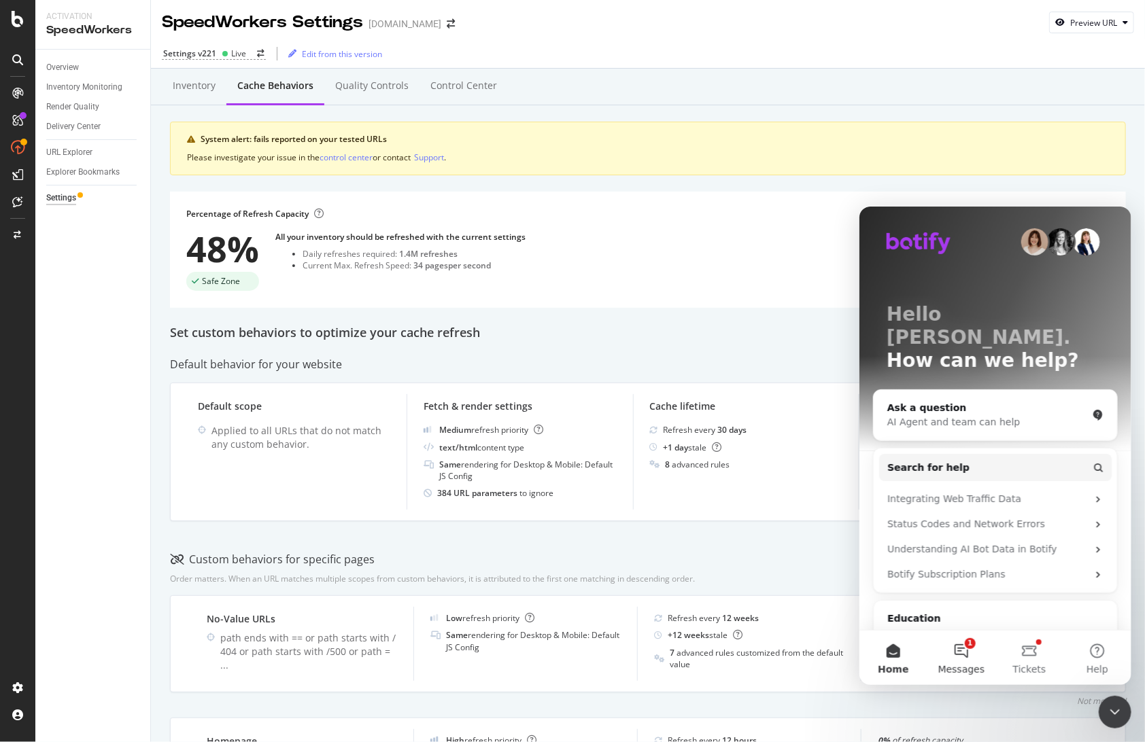
click at [957, 657] on button "1 Messages" at bounding box center [961, 657] width 68 height 54
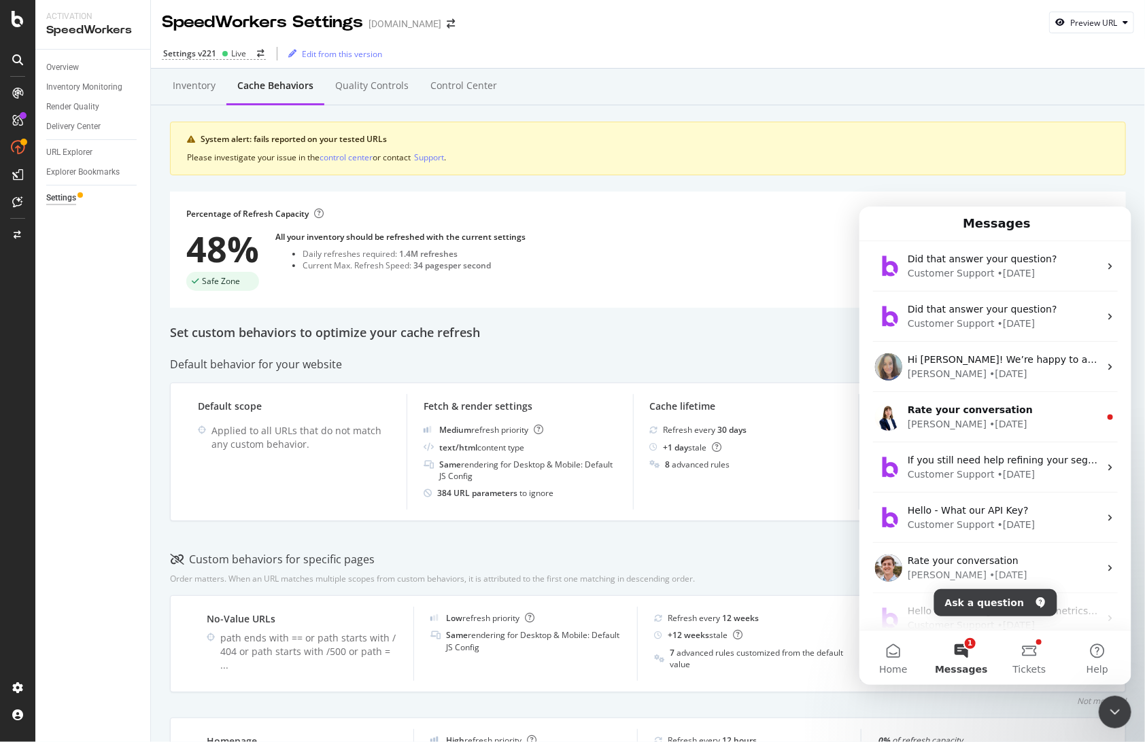
click at [973, 650] on button "1 Messages" at bounding box center [961, 657] width 68 height 54
click at [954, 656] on button "1 Messages" at bounding box center [961, 657] width 68 height 54
click at [965, 655] on button "1 Messages" at bounding box center [961, 657] width 68 height 54
drag, startPoint x: 991, startPoint y: 602, endPoint x: 975, endPoint y: 602, distance: 16.3
click at [991, 602] on button "Ask a question" at bounding box center [995, 602] width 123 height 27
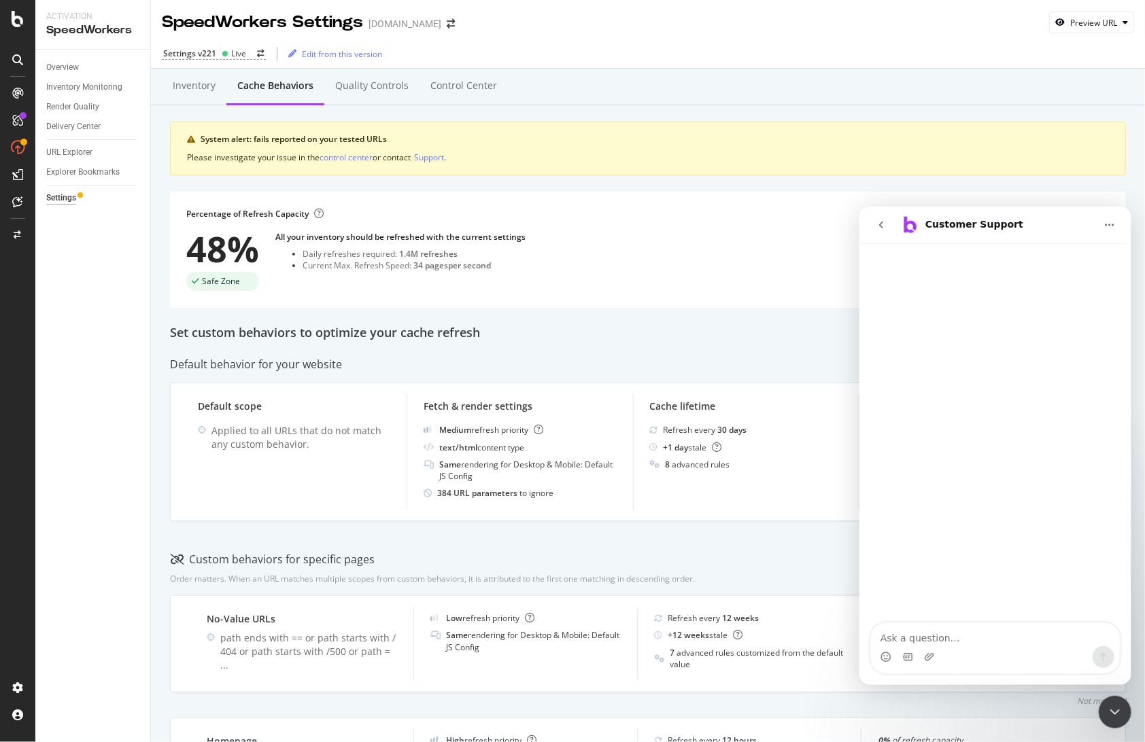
drag, startPoint x: 934, startPoint y: 649, endPoint x: 928, endPoint y: 642, distance: 8.7
click at [932, 649] on div "Intercom messenger" at bounding box center [930, 657] width 14 height 22
click at [918, 637] on textarea "Ask a question…" at bounding box center [994, 634] width 249 height 23
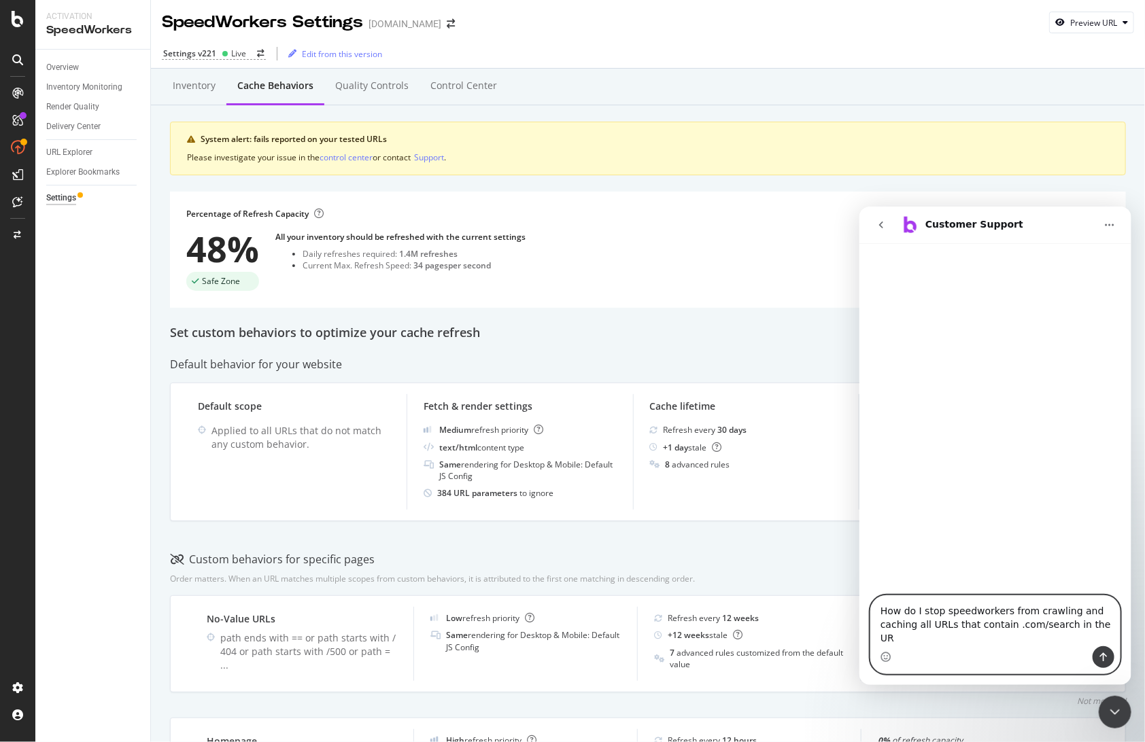
type textarea "How do I stop speedworkers from crawling and caching all URLs that contain .com…"
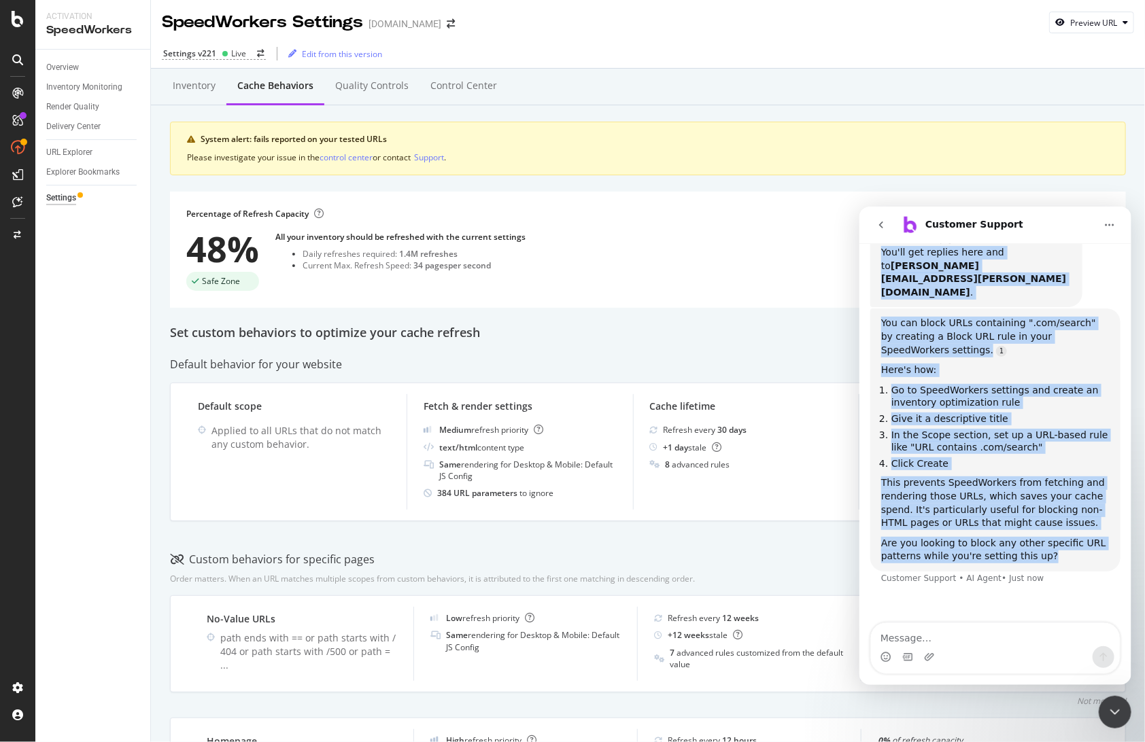
scroll to position [116, 0]
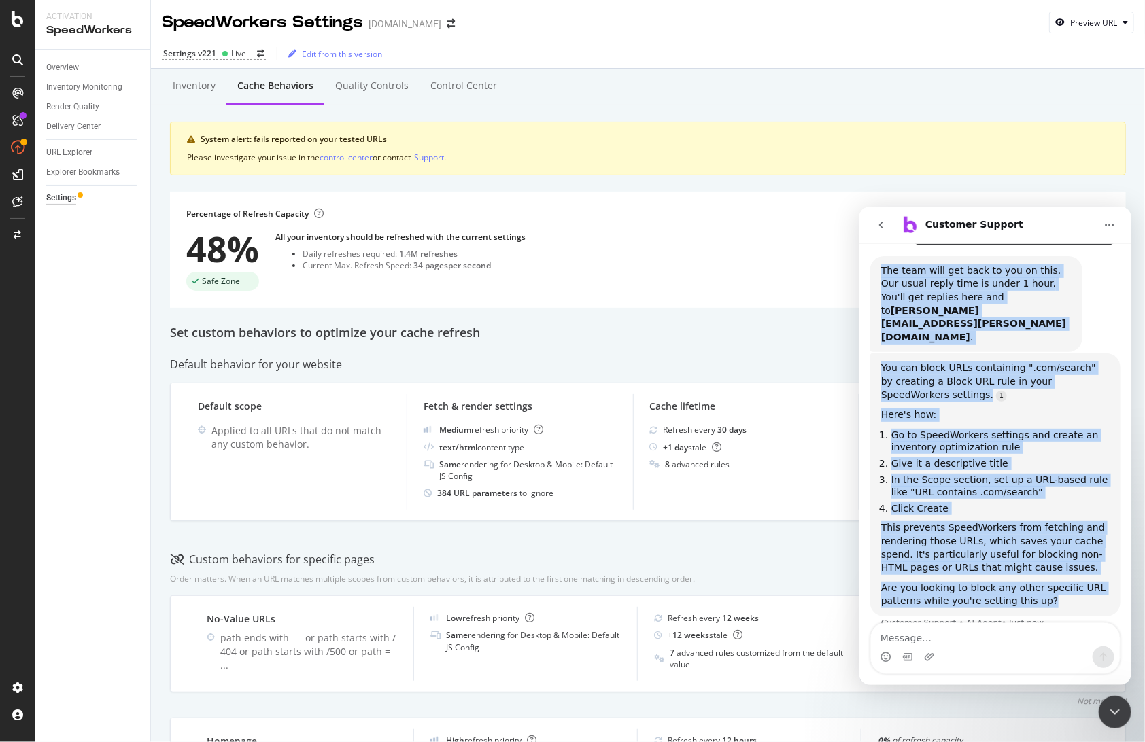
drag, startPoint x: 962, startPoint y: 433, endPoint x: 1693, endPoint y: 500, distance: 734.0
click html "Customer Support We're here to help. Ask us anything and we'll get back to you …"
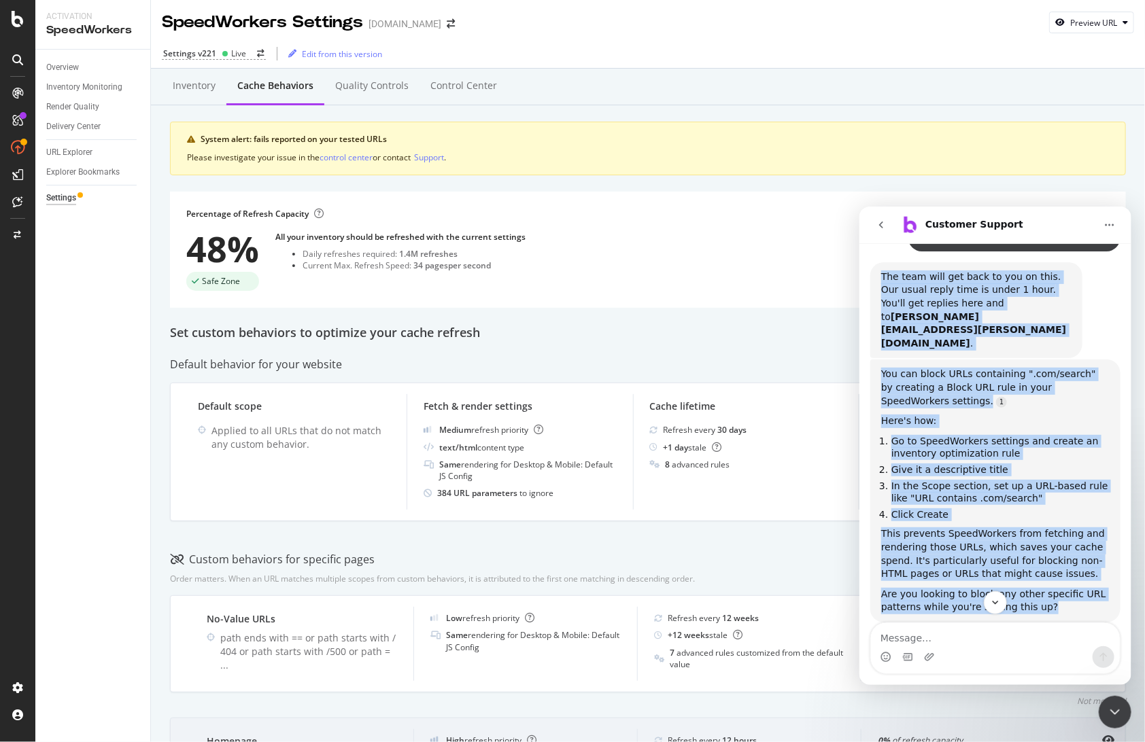
copy div "The team will get back to you on this. Our usual reply time is under 1 hour. Yo…"
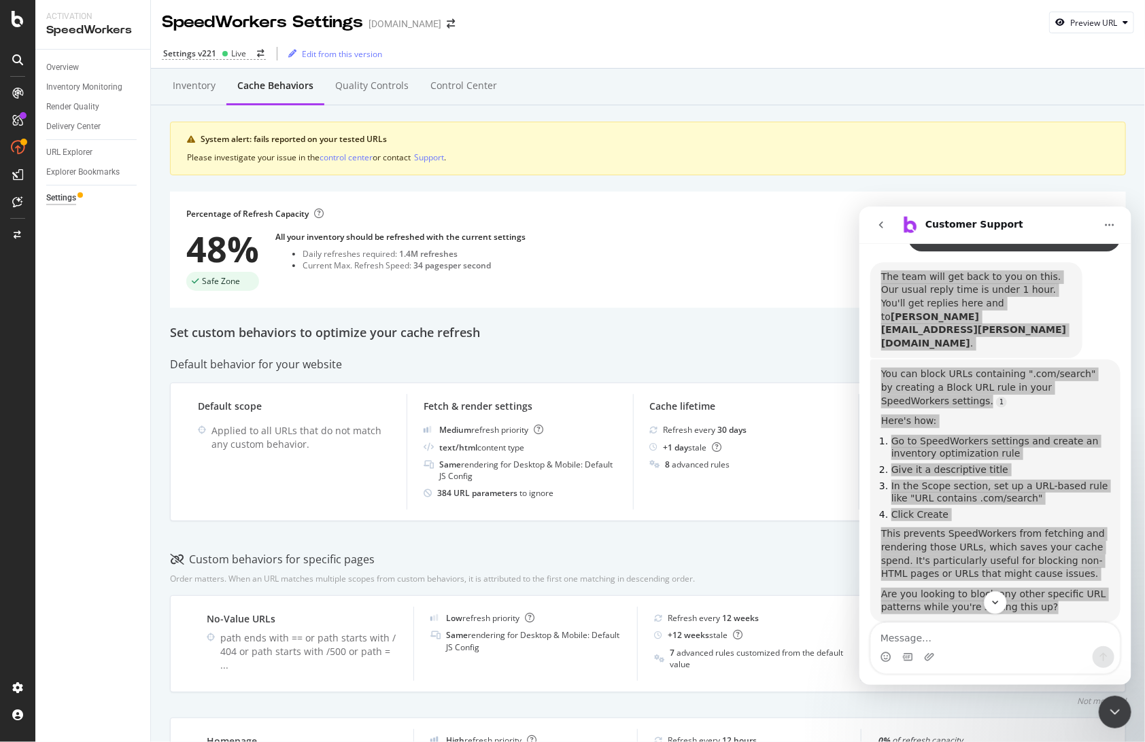
click at [71, 190] on div "Settings" at bounding box center [98, 198] width 104 height 20
click at [61, 201] on div "Settings" at bounding box center [61, 198] width 30 height 14
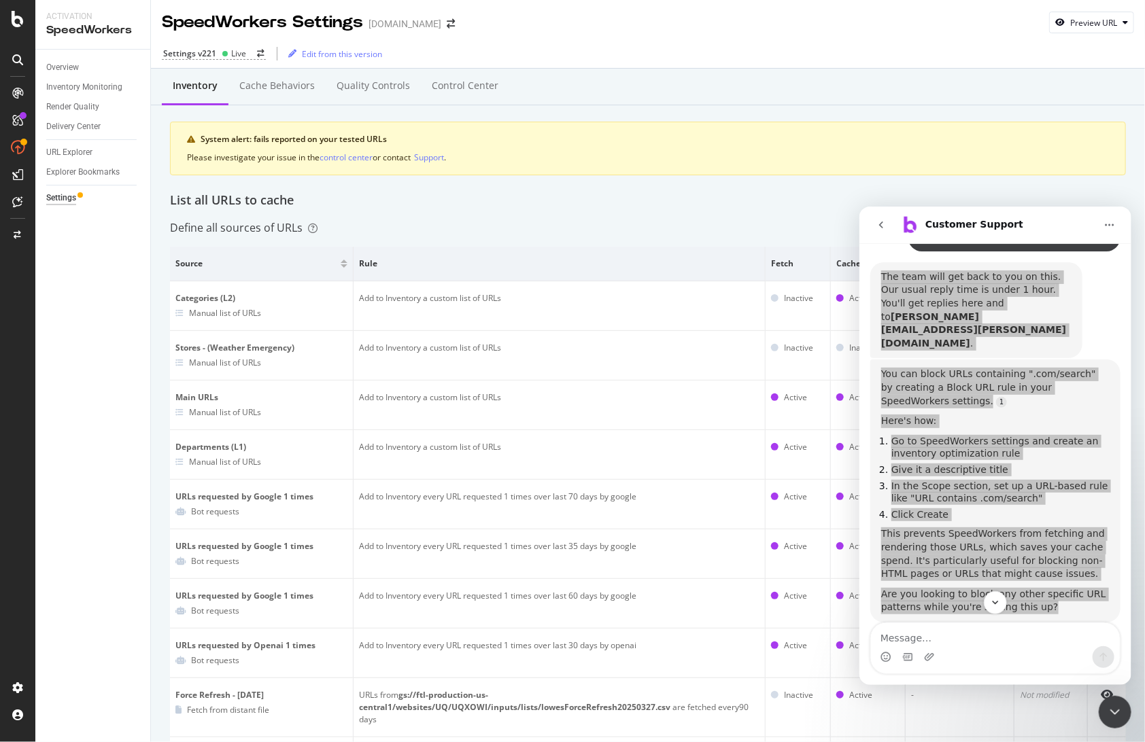
click at [194, 86] on div "Inventory" at bounding box center [195, 86] width 45 height 14
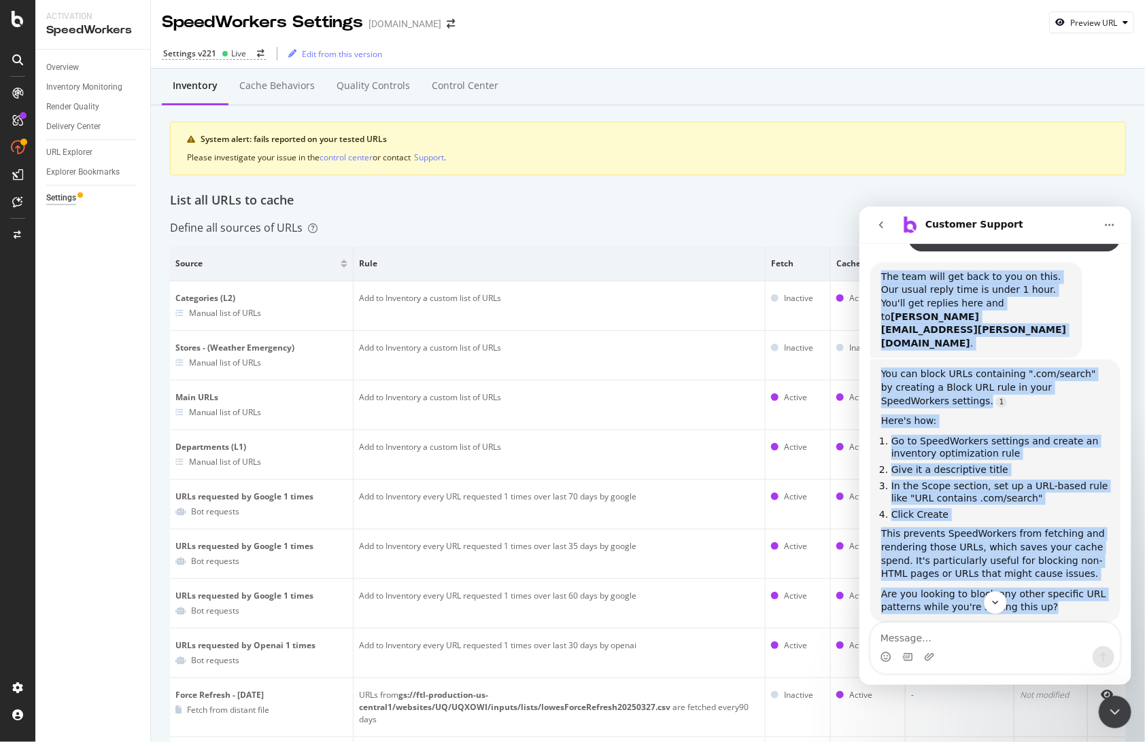
click at [1105, 219] on icon "Home" at bounding box center [1109, 224] width 11 height 11
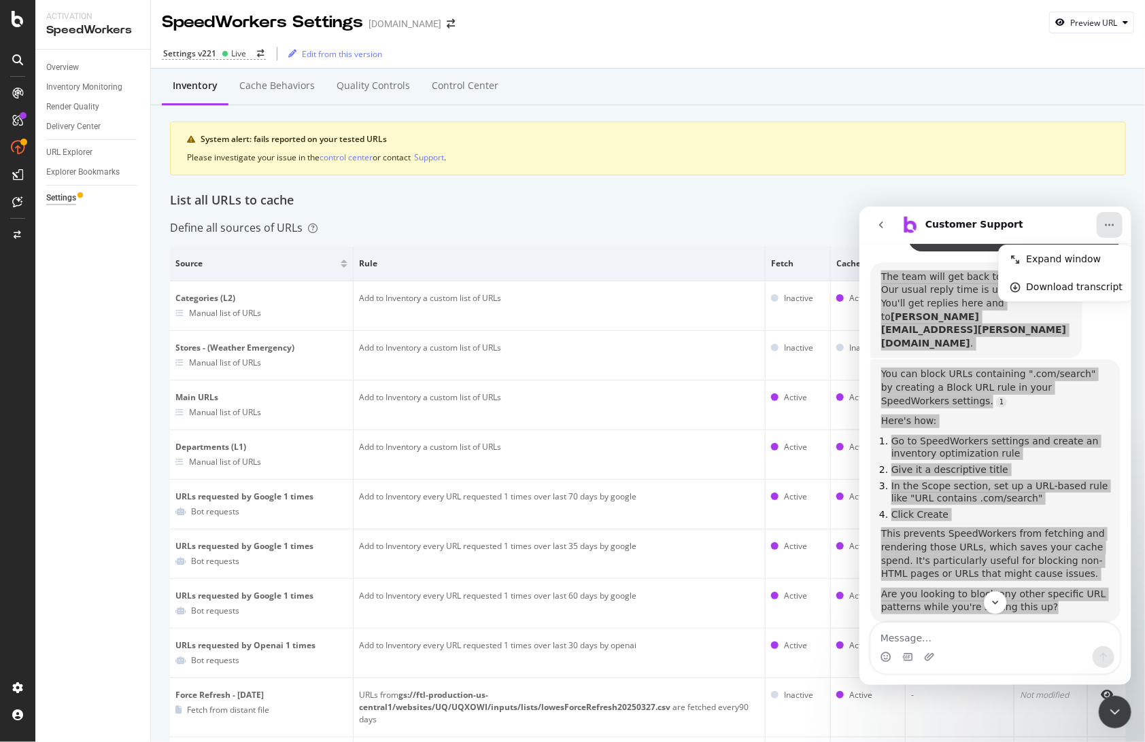
click at [743, 178] on div "Inventory Cache behaviors Quality Controls Control Center System alert: fails r…" at bounding box center [648, 135] width 956 height 114
click at [325, 50] on div "Edit from this version" at bounding box center [342, 54] width 80 height 12
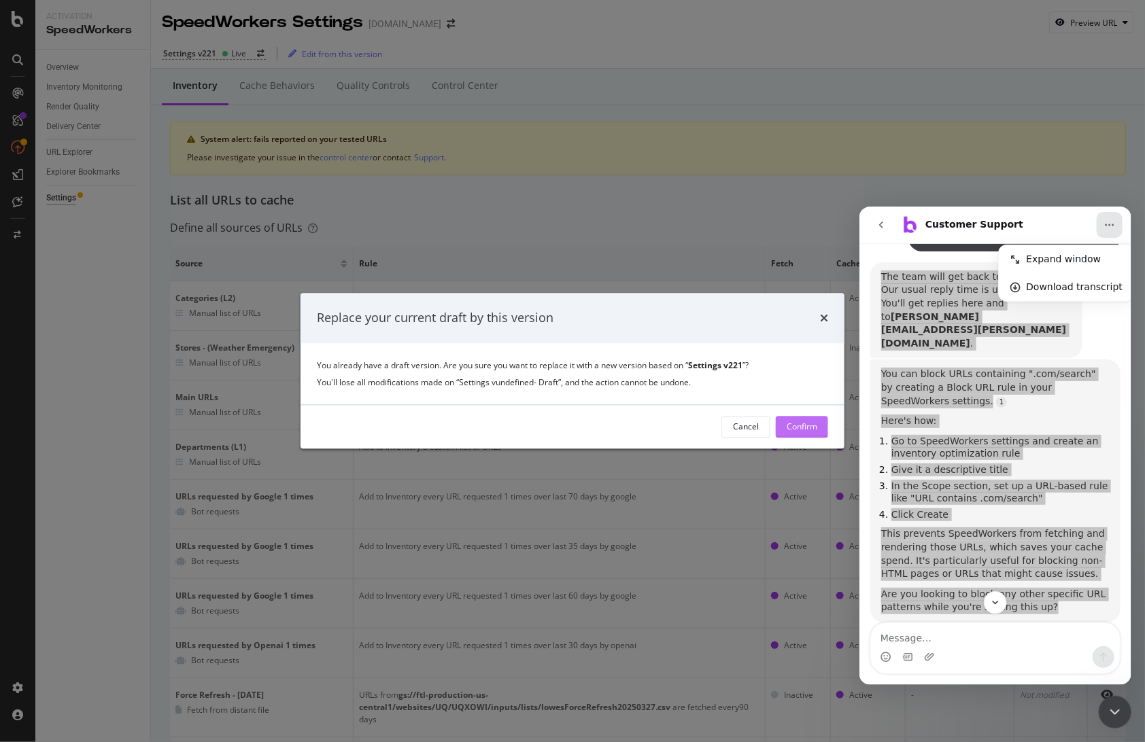
click at [807, 426] on div "Confirm" at bounding box center [802, 428] width 31 height 12
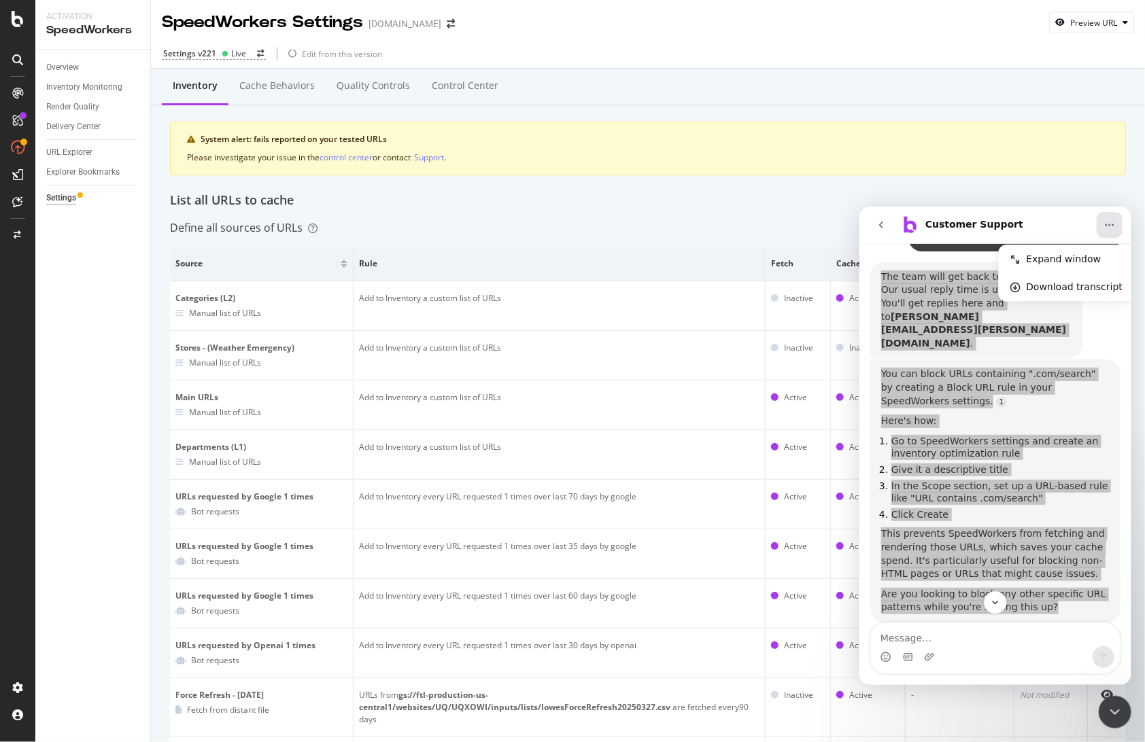
click at [1110, 709] on icon "Close Intercom Messenger" at bounding box center [1115, 711] width 10 height 5
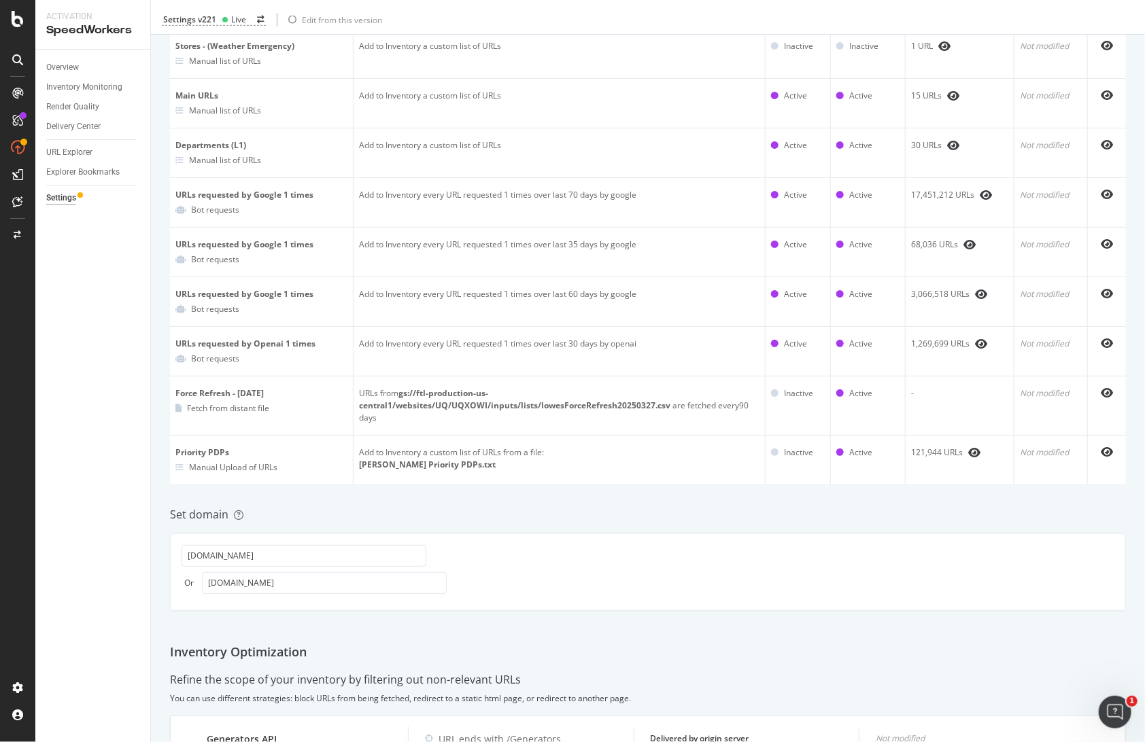
scroll to position [604, 0]
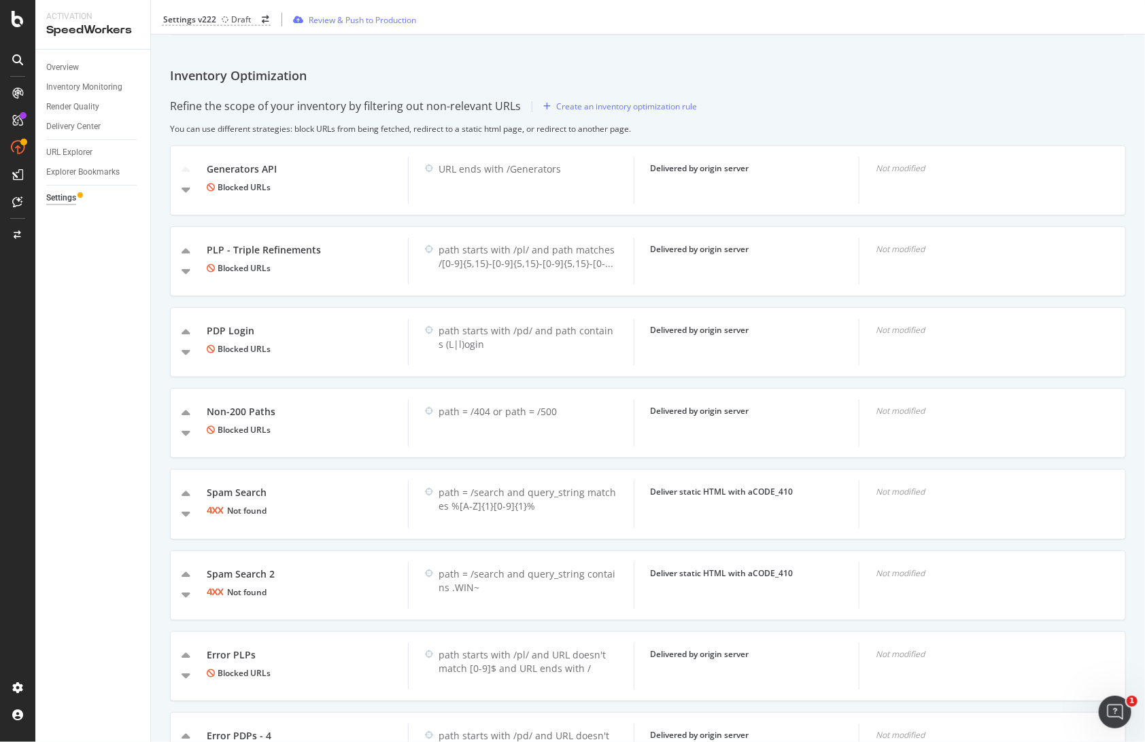
scroll to position [831, 0]
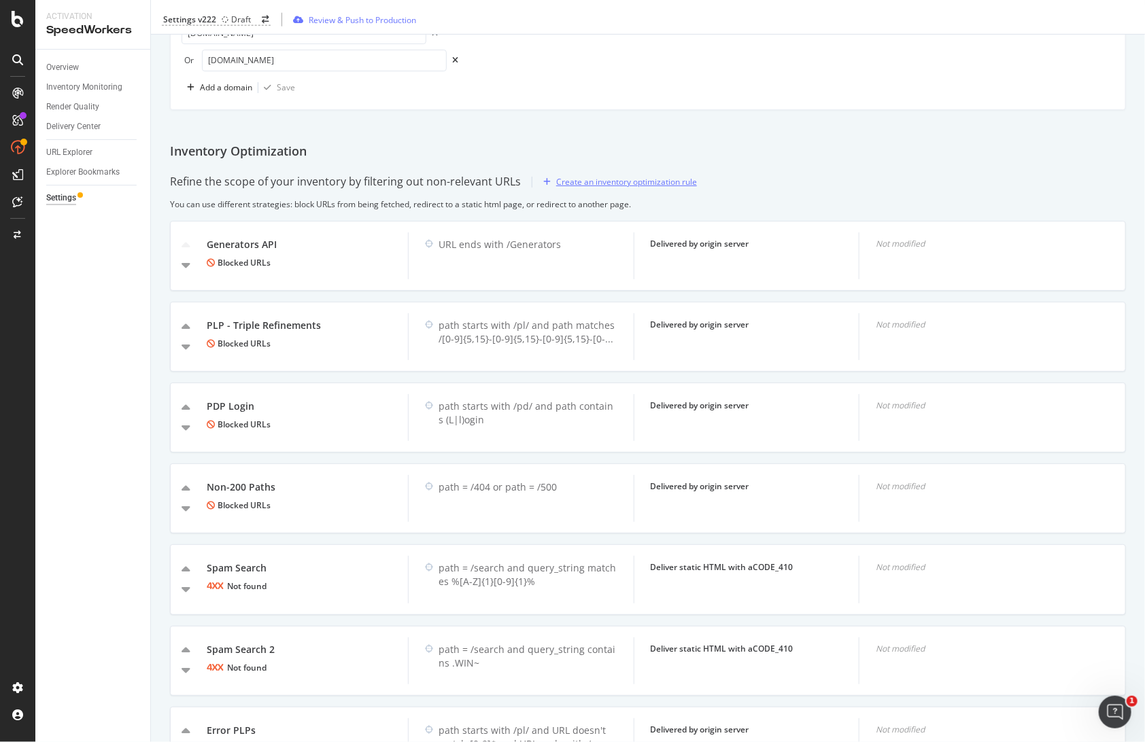
click at [670, 177] on div "Create an inventory optimization rule" at bounding box center [626, 182] width 141 height 12
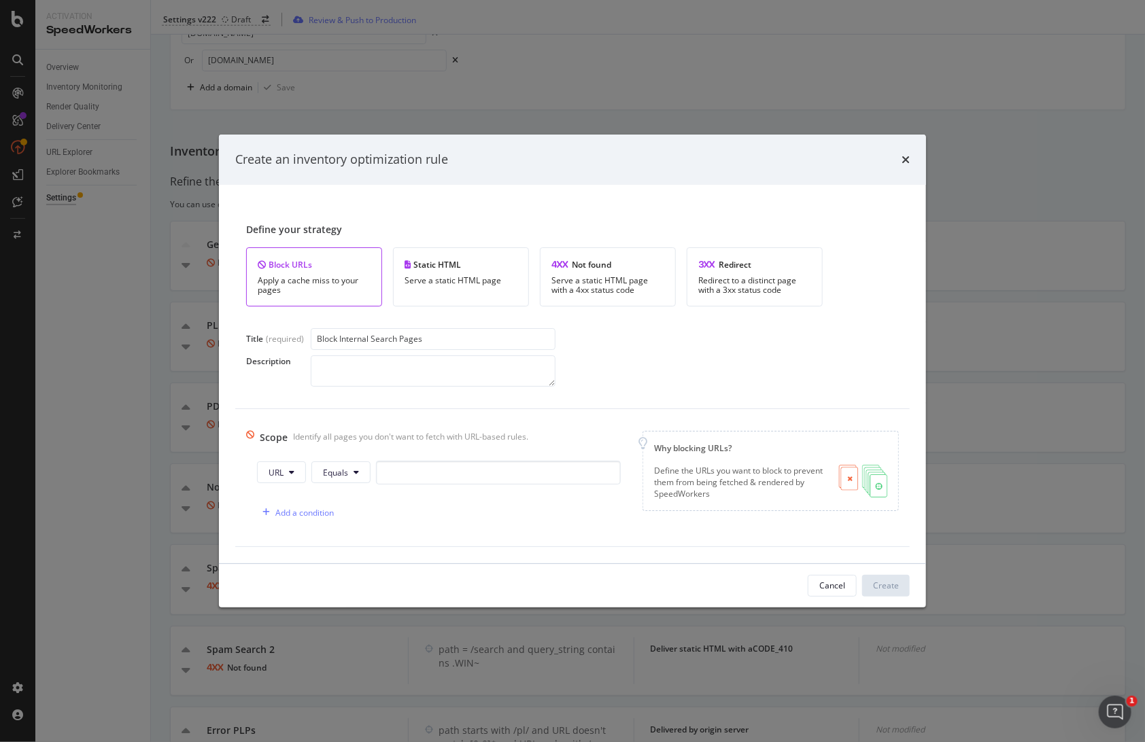
type input "Block Internal Search Pages"
click at [354, 475] on icon "modal" at bounding box center [356, 472] width 5 height 8
click at [351, 294] on span "Contains" at bounding box center [363, 295] width 80 height 12
click at [414, 473] on input "modal" at bounding box center [506, 473] width 245 height 24
type input "/"
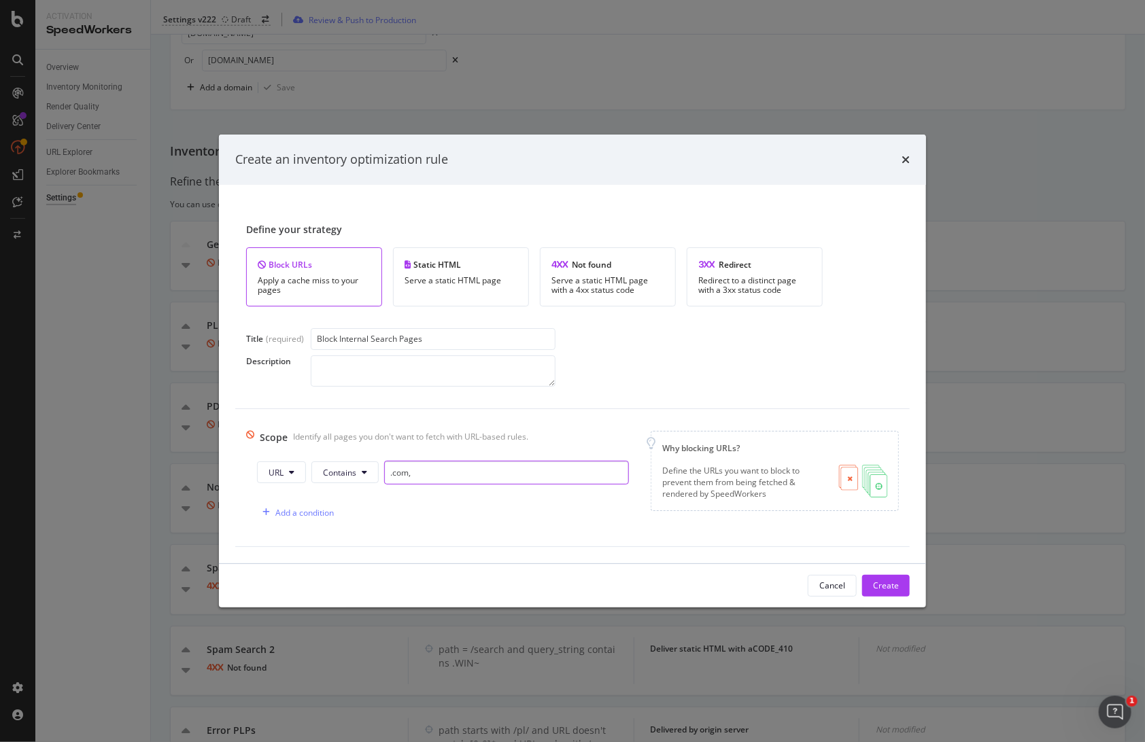
type input ".com"
click at [417, 471] on input "\" at bounding box center [506, 473] width 245 height 24
paste input "searchTerm"
type input "searchTerm"
click at [290, 510] on div "Add a condition" at bounding box center [304, 513] width 58 height 12
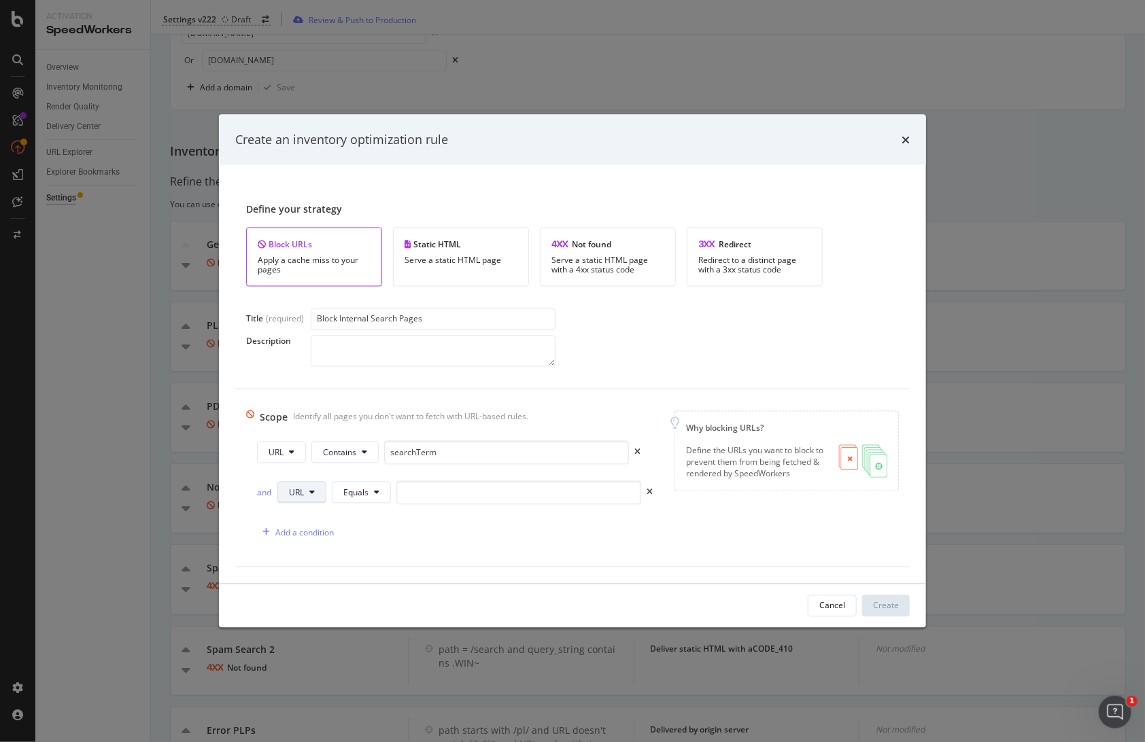
click at [299, 494] on span "URL" at bounding box center [296, 493] width 15 height 12
click at [267, 494] on div "and" at bounding box center [264, 493] width 15 height 12
click at [375, 492] on icon "modal" at bounding box center [376, 493] width 5 height 8
click at [383, 314] on span "Contains" at bounding box center [383, 315] width 80 height 12
click at [447, 496] on input "modal" at bounding box center [527, 493] width 245 height 24
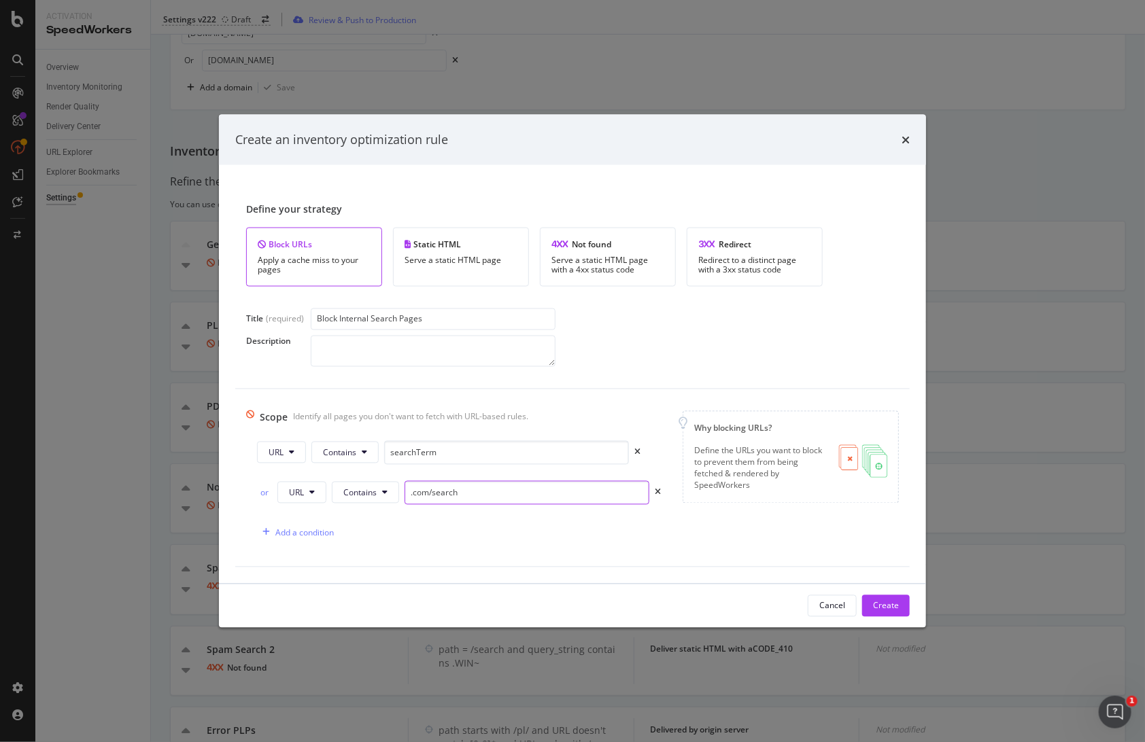
type input ".com/search"
click at [458, 313] on input "Block Internal Search Pages" at bounding box center [433, 319] width 245 height 22
click at [874, 620] on div "Cancel Create" at bounding box center [572, 606] width 707 height 44
drag, startPoint x: 883, startPoint y: 596, endPoint x: 563, endPoint y: 579, distance: 320.0
click at [563, 579] on div "Create an inventory optimization rule Define your strategy Block URLs Apply a c…" at bounding box center [572, 371] width 707 height 513
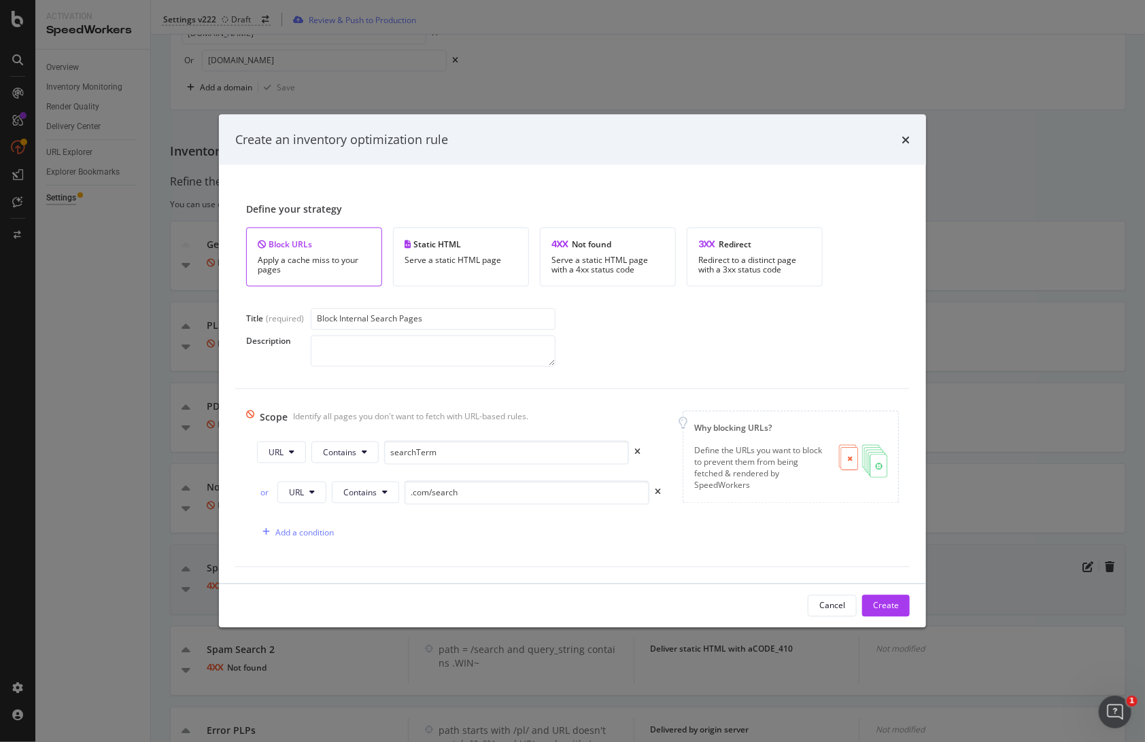
click at [903, 602] on button "Create" at bounding box center [886, 606] width 48 height 22
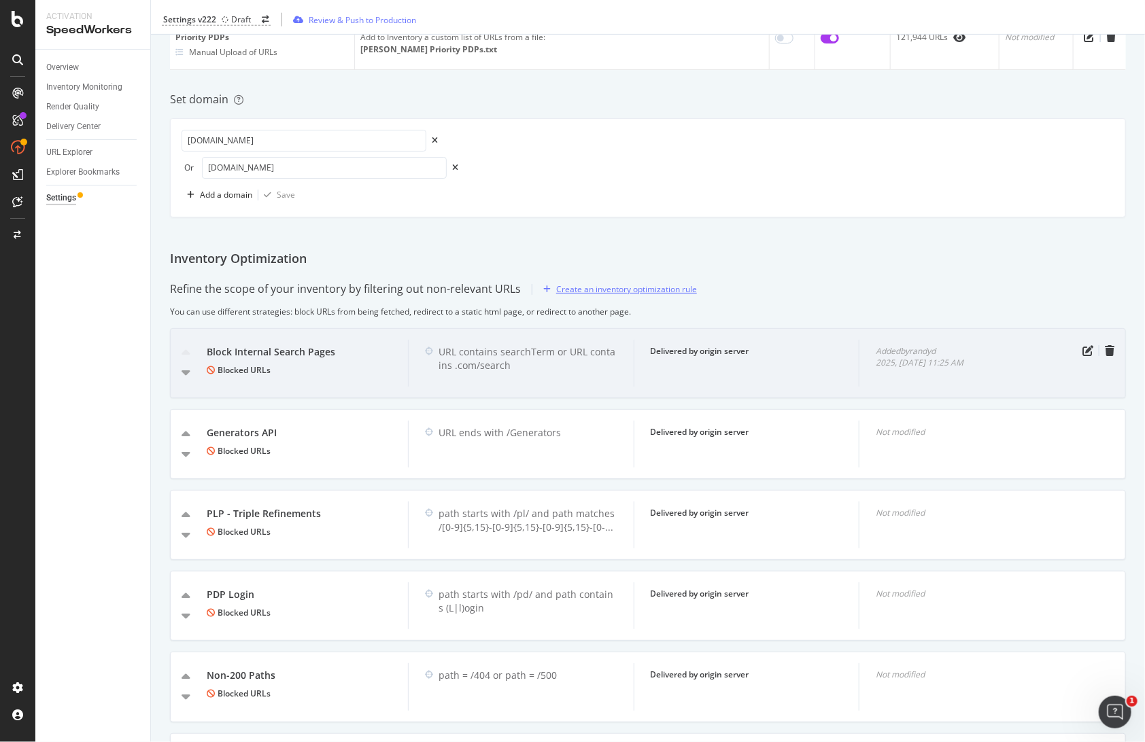
scroll to position [647, 0]
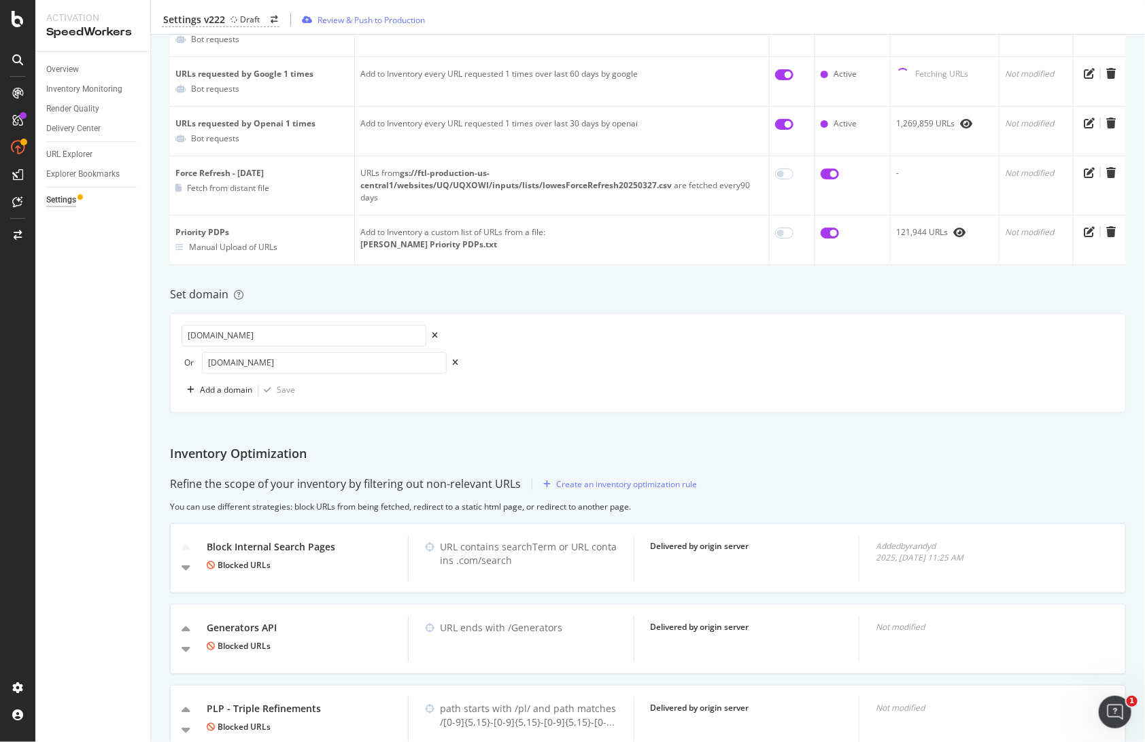
scroll to position [755, 0]
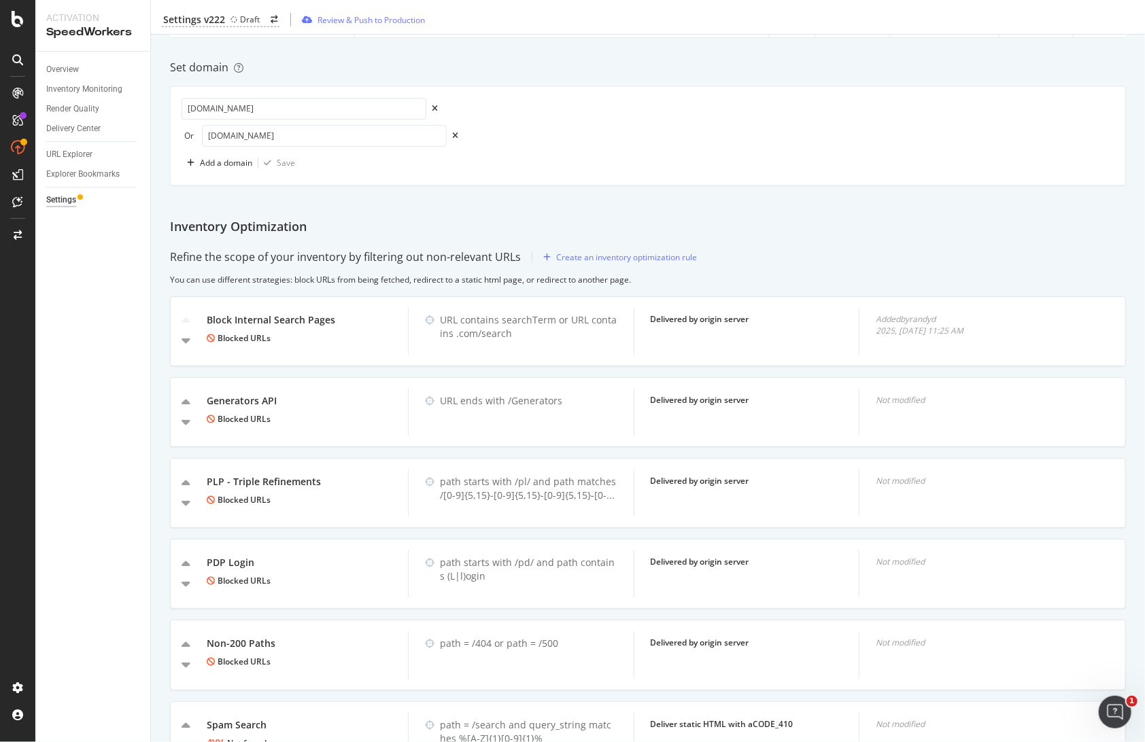
click at [114, 287] on div "Overview Inventory Monitoring Render Quality Delivery Center URL Explorer Explo…" at bounding box center [92, 397] width 115 height 691
click at [98, 296] on div "Overview Inventory Monitoring Render Quality Delivery Center URL Explorer Explo…" at bounding box center [92, 397] width 115 height 691
click at [364, 16] on div "Review & Push to Production" at bounding box center [371, 20] width 107 height 12
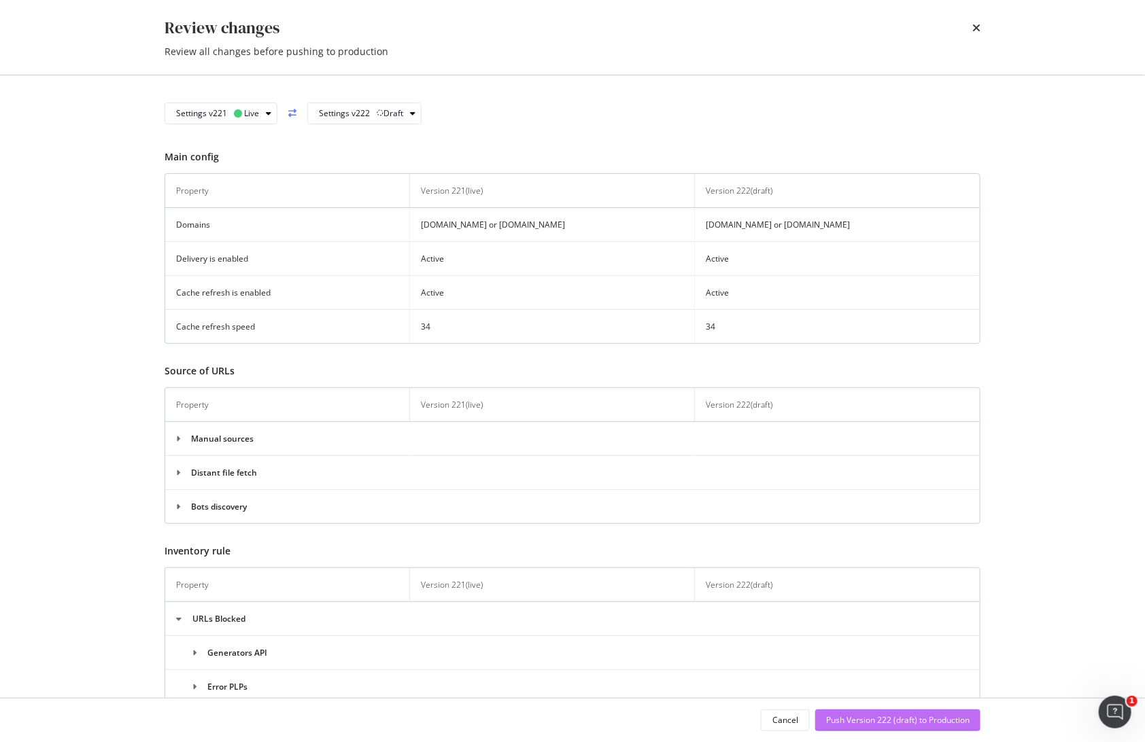
click at [864, 717] on div "Push Version 222 (draft) to Production" at bounding box center [897, 721] width 143 height 12
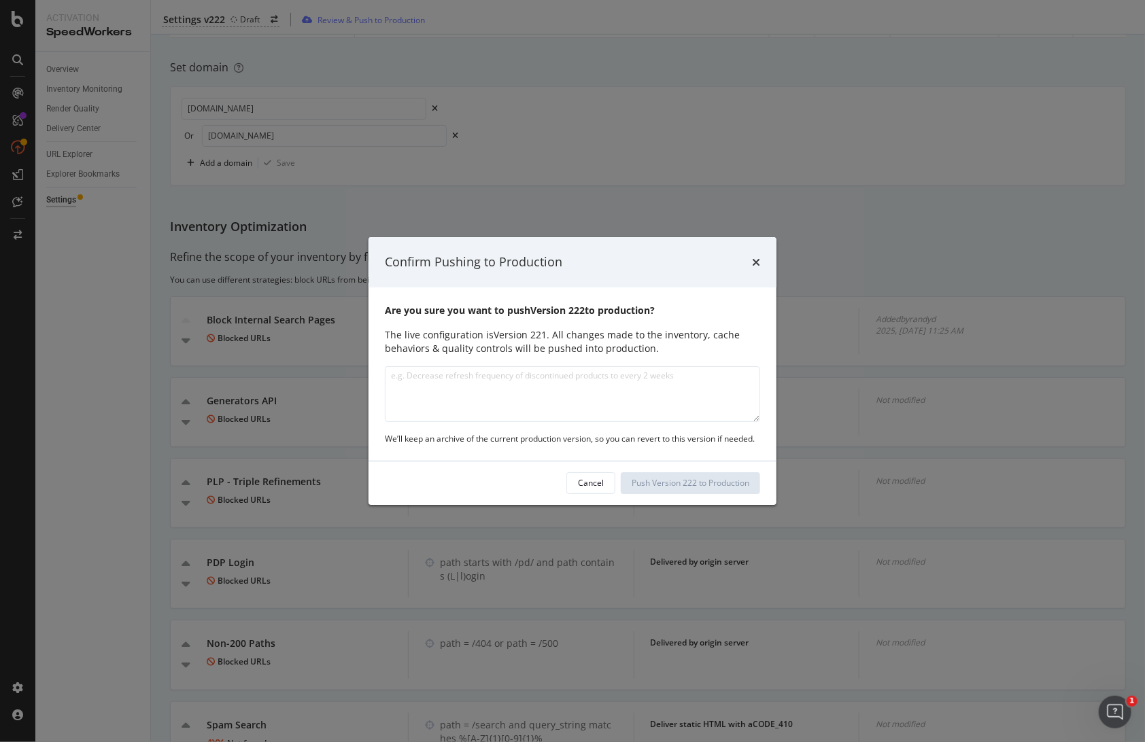
click at [558, 394] on textarea "modal" at bounding box center [572, 394] width 375 height 56
type textarea "Yes"
click at [703, 484] on div "Push Version 222 to Production" at bounding box center [691, 483] width 118 height 12
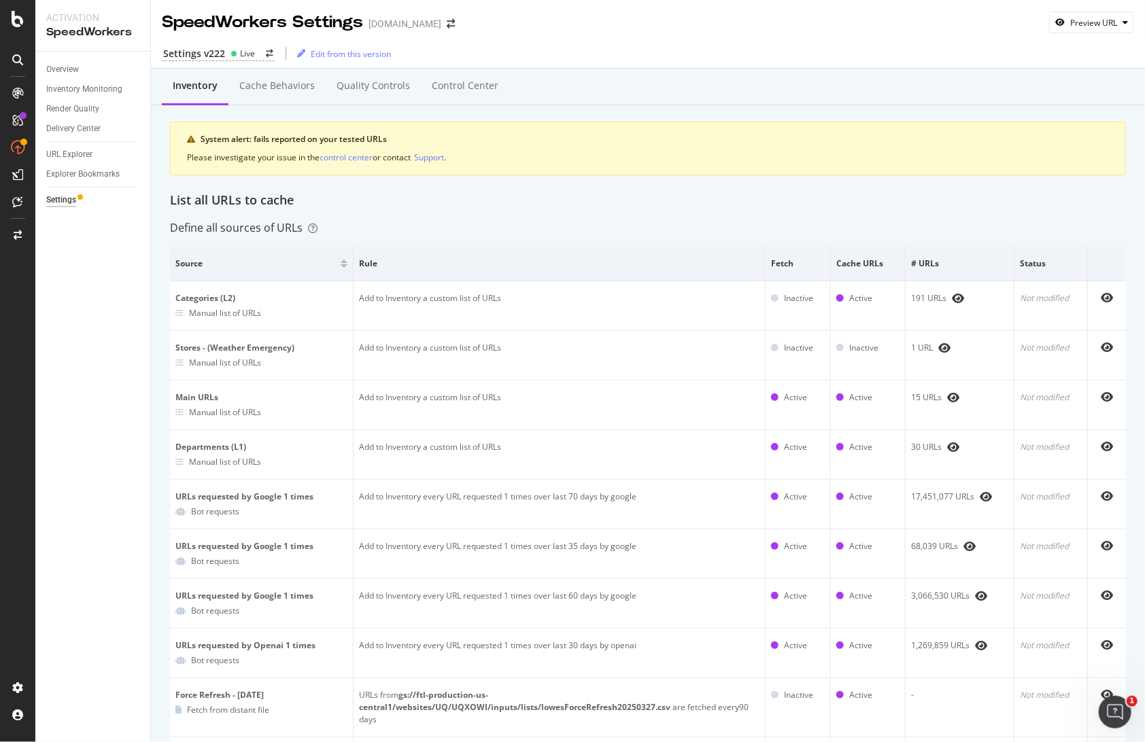
click at [460, 196] on div "List all URLs to cache" at bounding box center [648, 201] width 956 height 18
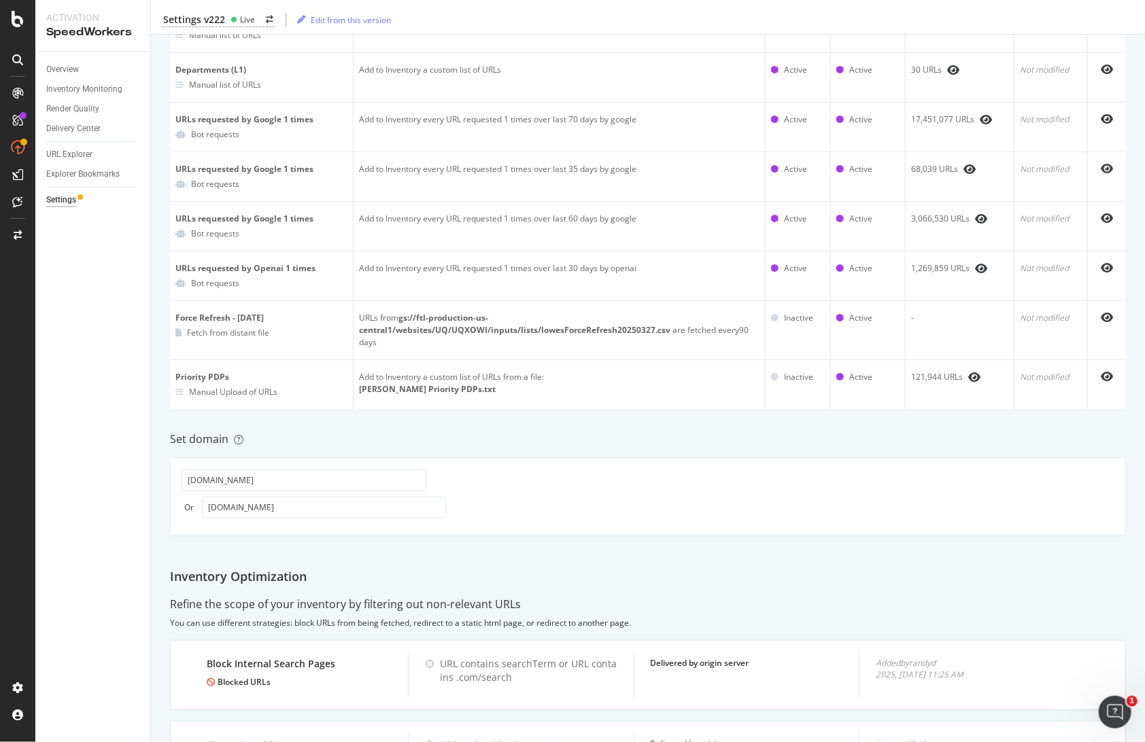
scroll to position [604, 0]
